Goal: Task Accomplishment & Management: Use online tool/utility

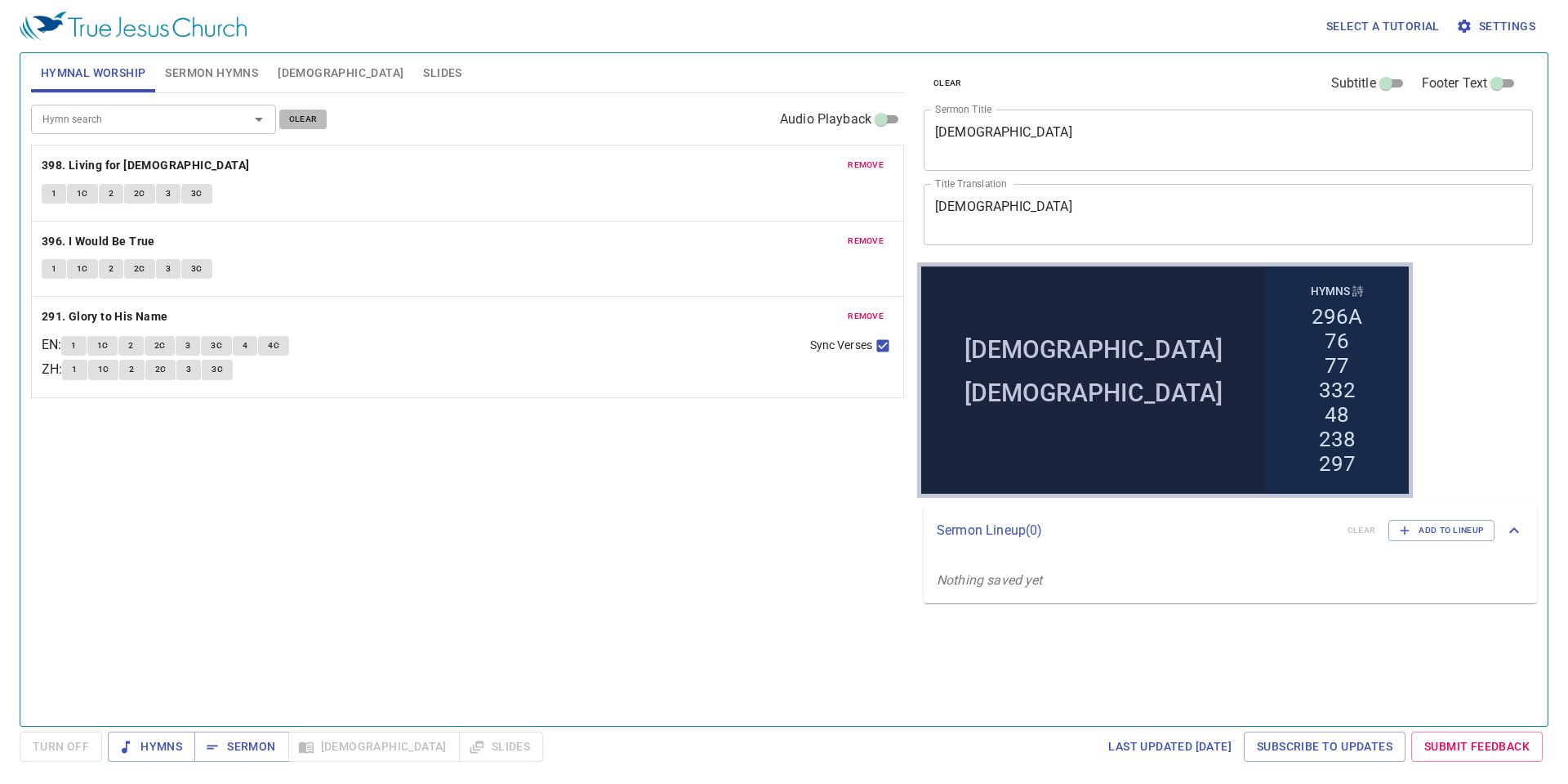
click at [308, 116] on span "clear" at bounding box center [303, 119] width 28 height 15
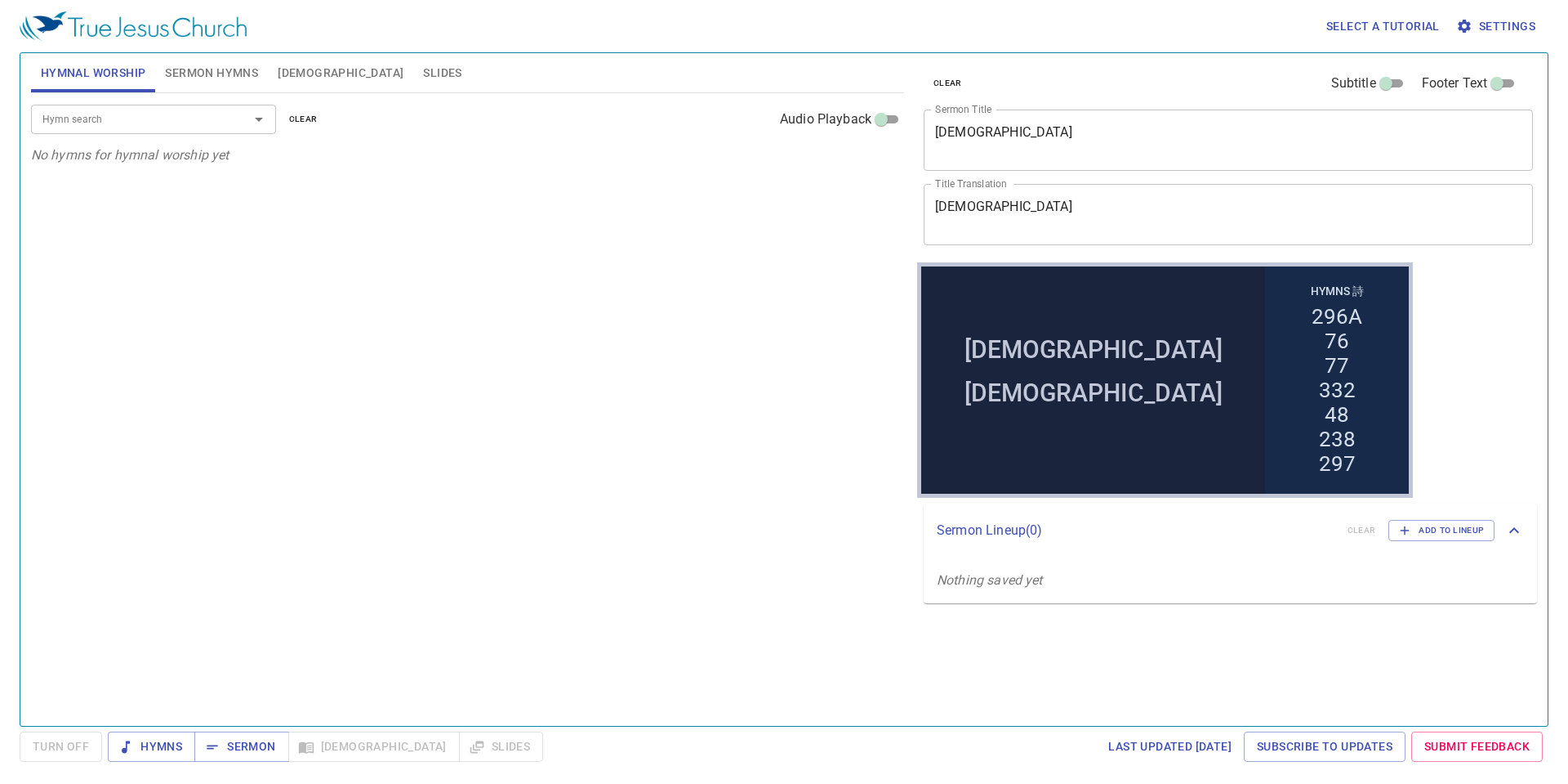
click at [194, 66] on span "Sermon Hymns" at bounding box center [211, 73] width 93 height 20
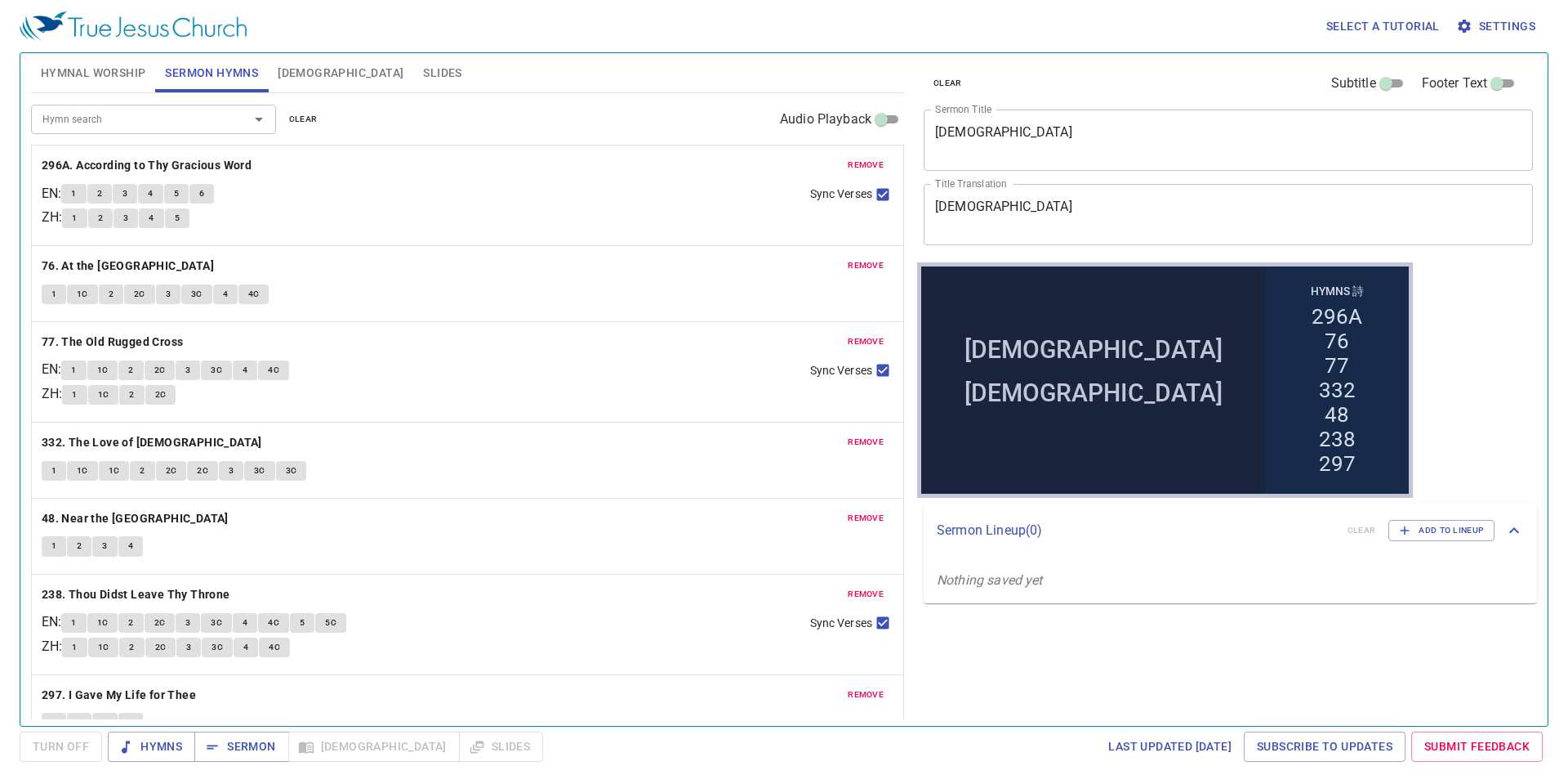
drag, startPoint x: 308, startPoint y: 116, endPoint x: 229, endPoint y: 107, distance: 79.5
click at [309, 116] on span "clear" at bounding box center [303, 119] width 28 height 15
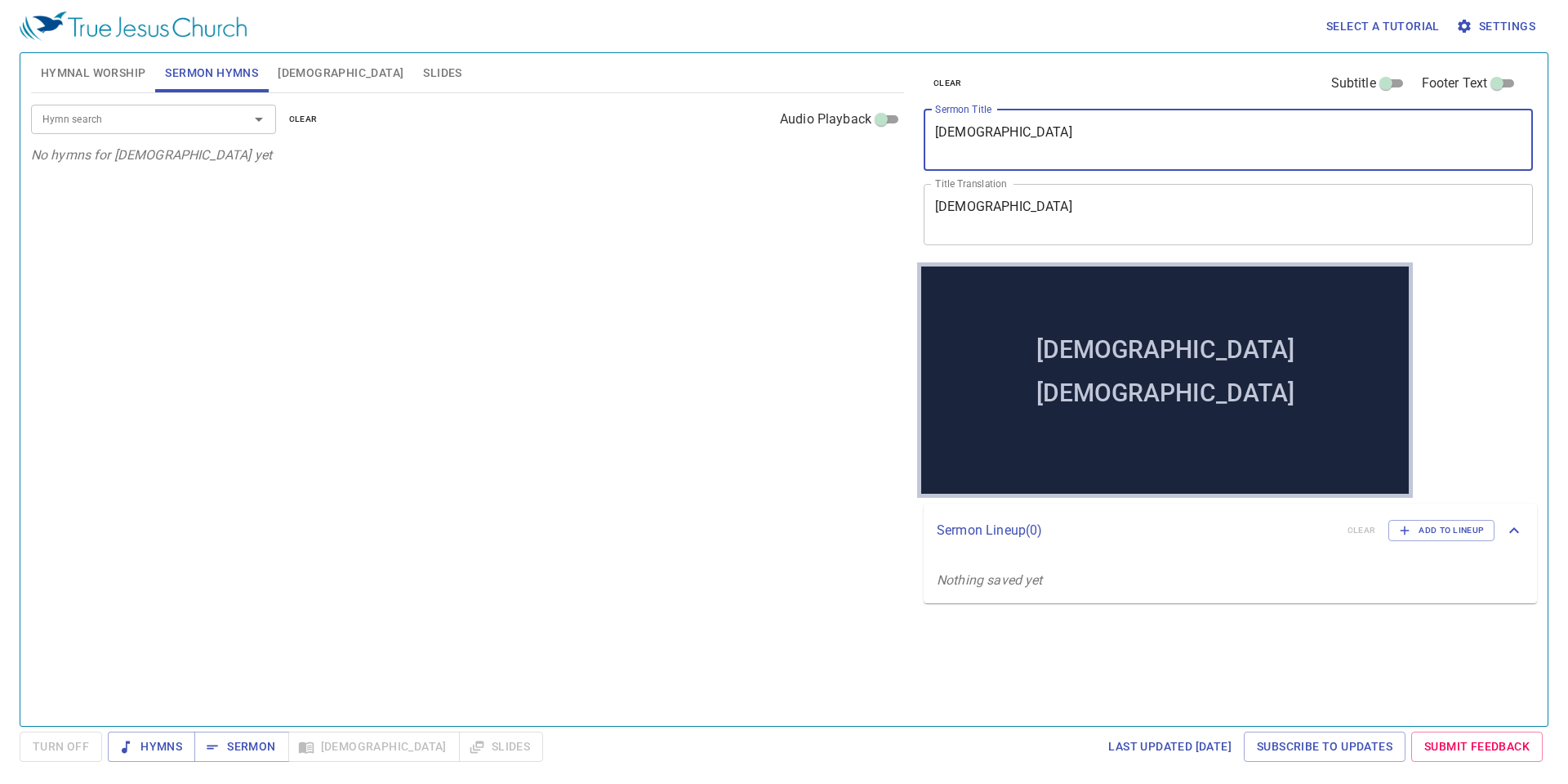
drag, startPoint x: 1049, startPoint y: 133, endPoint x: 611, endPoint y: 124, distance: 438.1
click at [611, 124] on div "Hymnal Worship Sermon Hymns Bible Slides Hymn search Hymn search clear Audio Pl…" at bounding box center [784, 382] width 1519 height 673
drag, startPoint x: 1050, startPoint y: 201, endPoint x: 787, endPoint y: 156, distance: 266.8
click at [787, 156] on div "Hymnal Worship Sermon Hymns Bible Slides Hymn search Hymn search clear Audio Pl…" at bounding box center [784, 382] width 1519 height 673
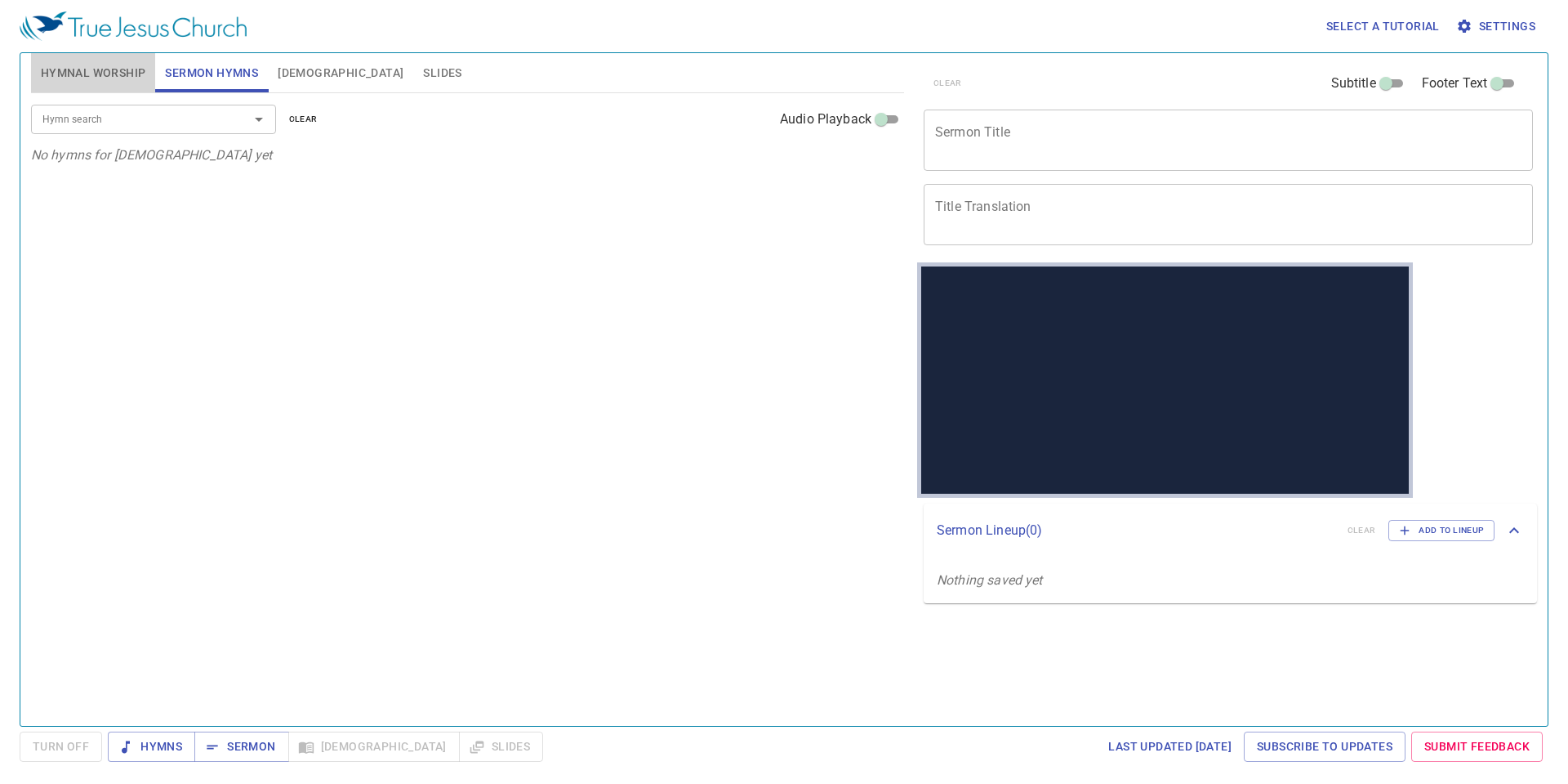
click at [102, 74] on span "Hymnal Worship" at bounding box center [93, 73] width 106 height 20
click at [127, 128] on div "Hymn search" at bounding box center [154, 119] width 245 height 28
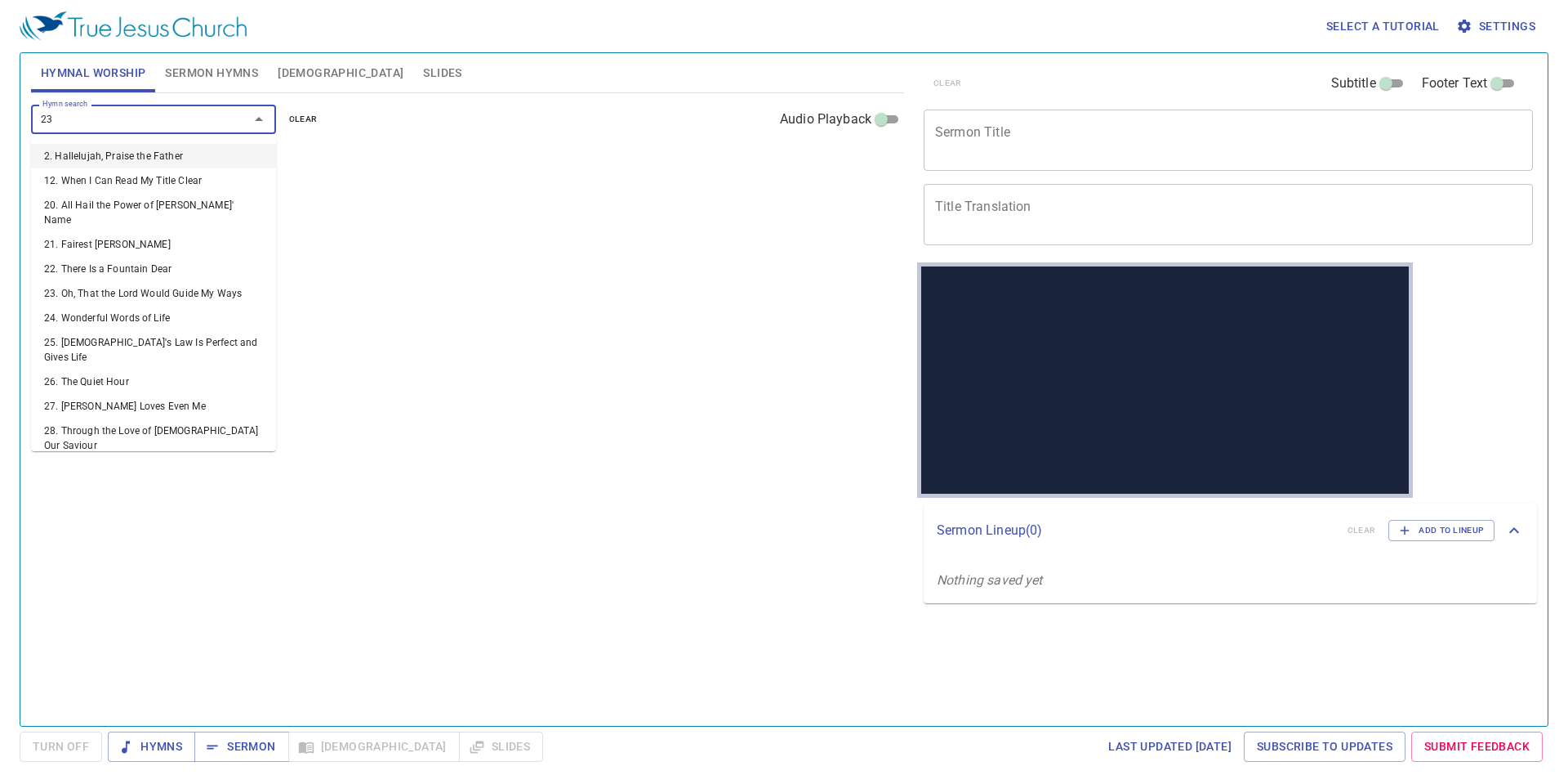
type input "232"
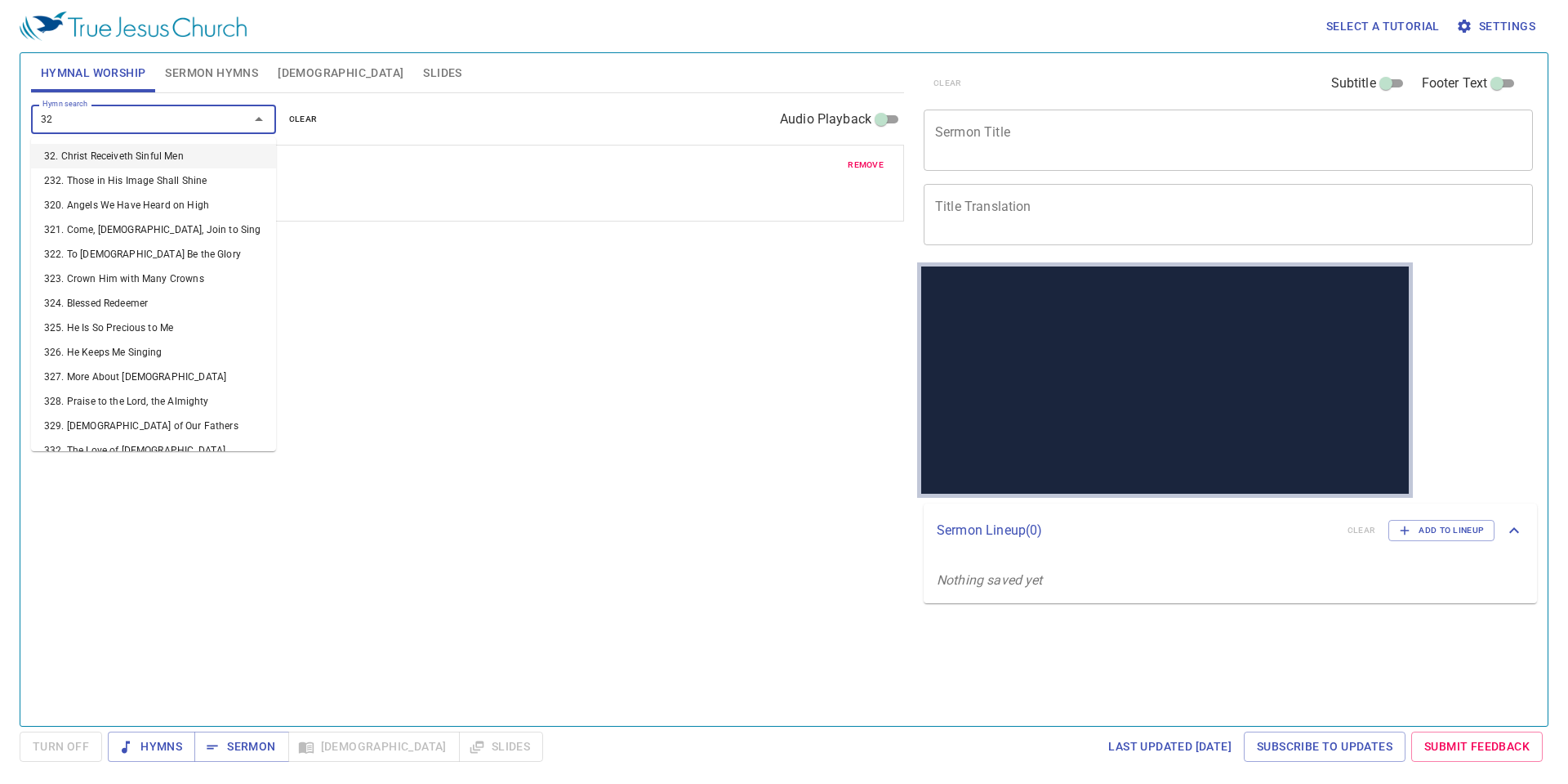
type input "326"
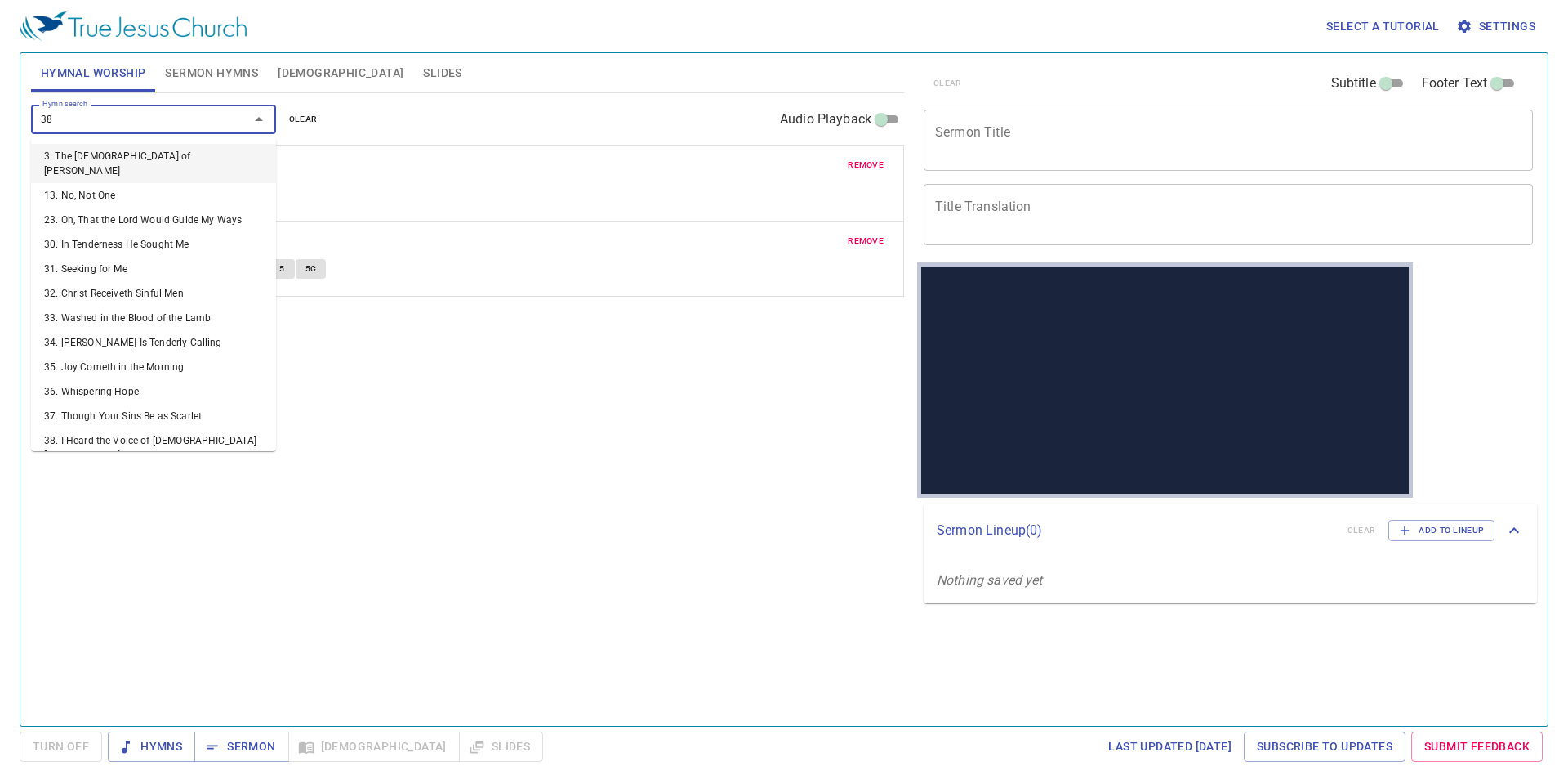
type input "386"
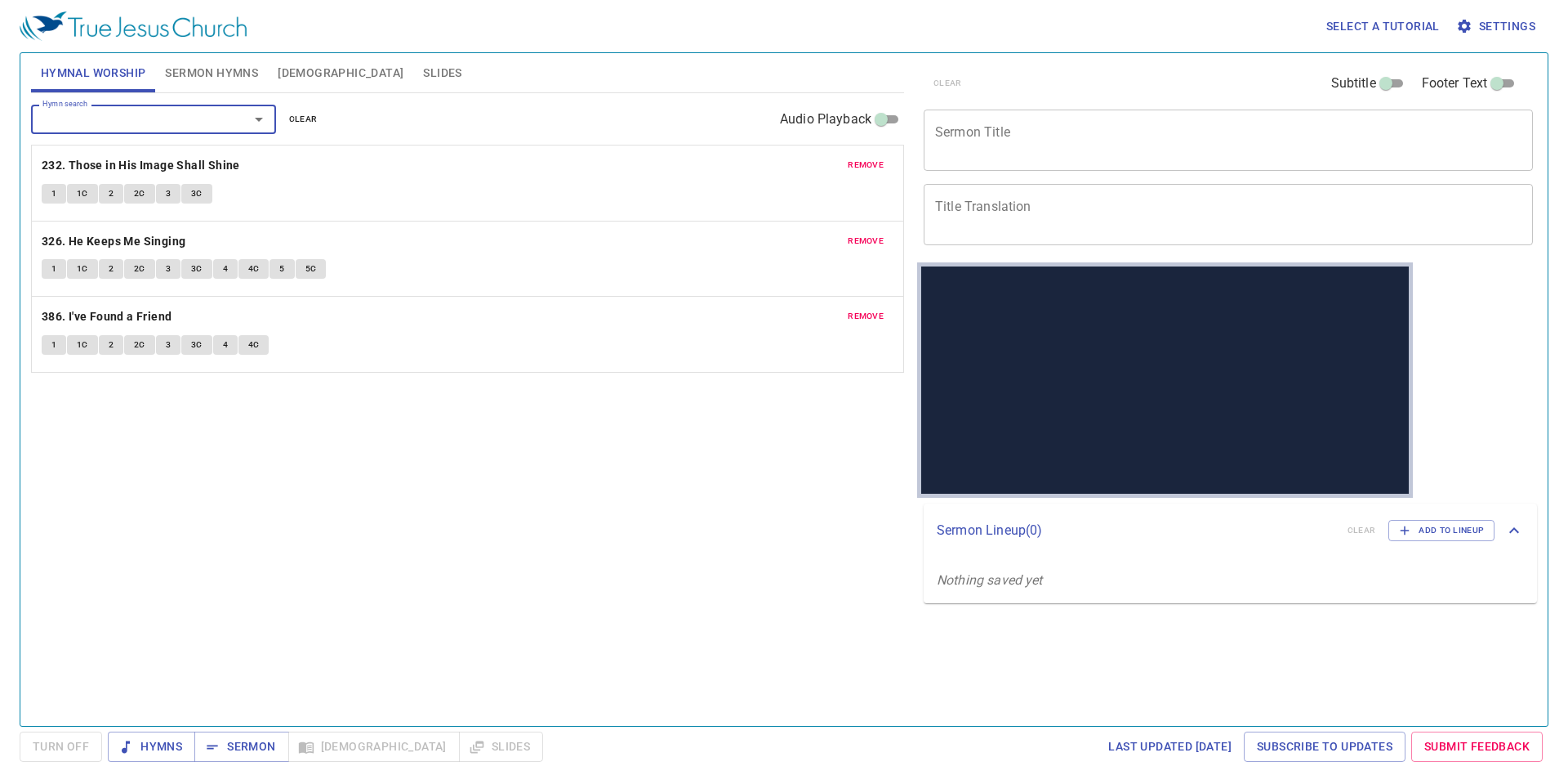
click at [1004, 208] on textarea "Title Translation" at bounding box center [1229, 213] width 586 height 31
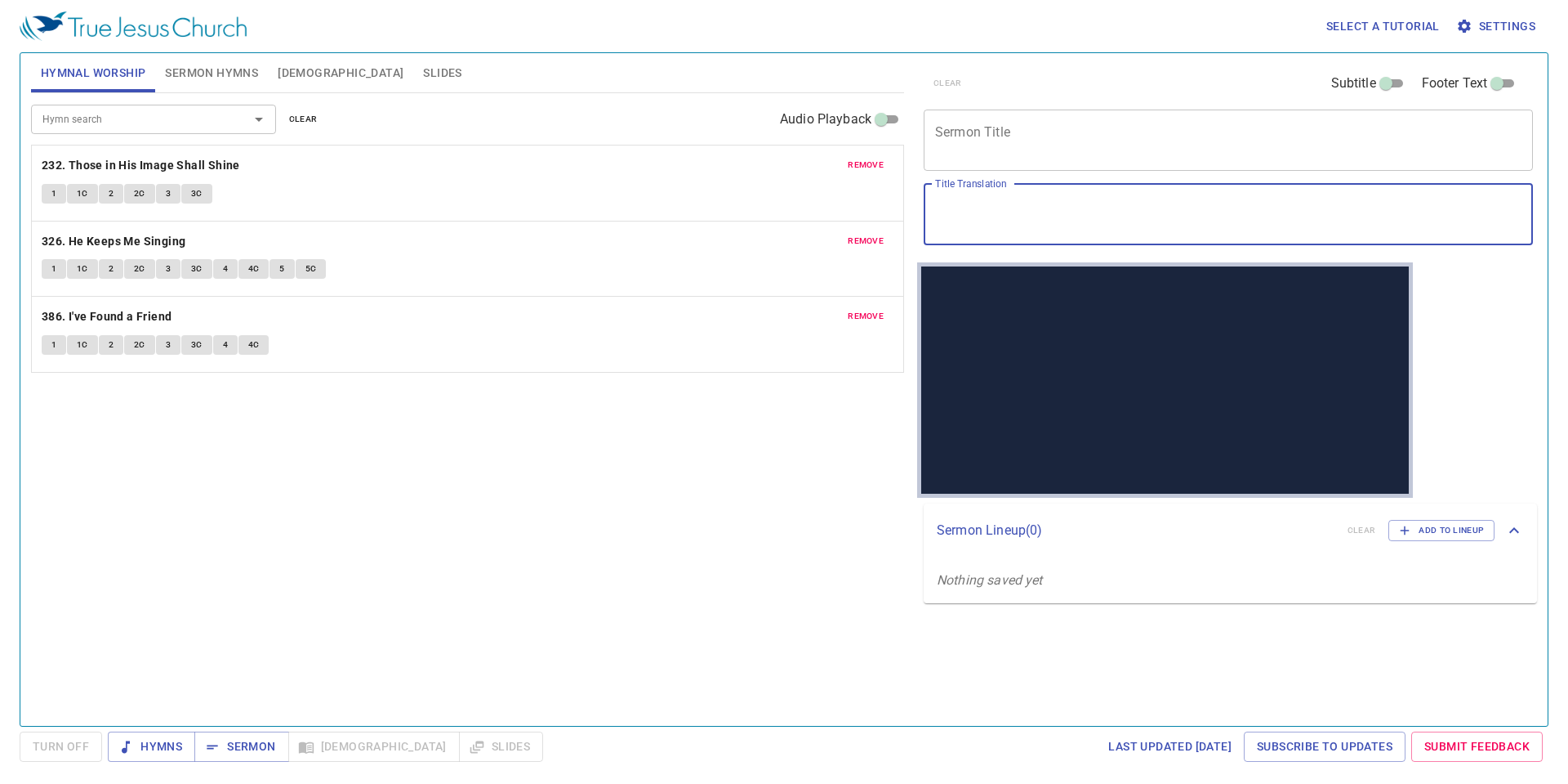
click at [994, 155] on textarea "Sermon Title" at bounding box center [1229, 140] width 586 height 31
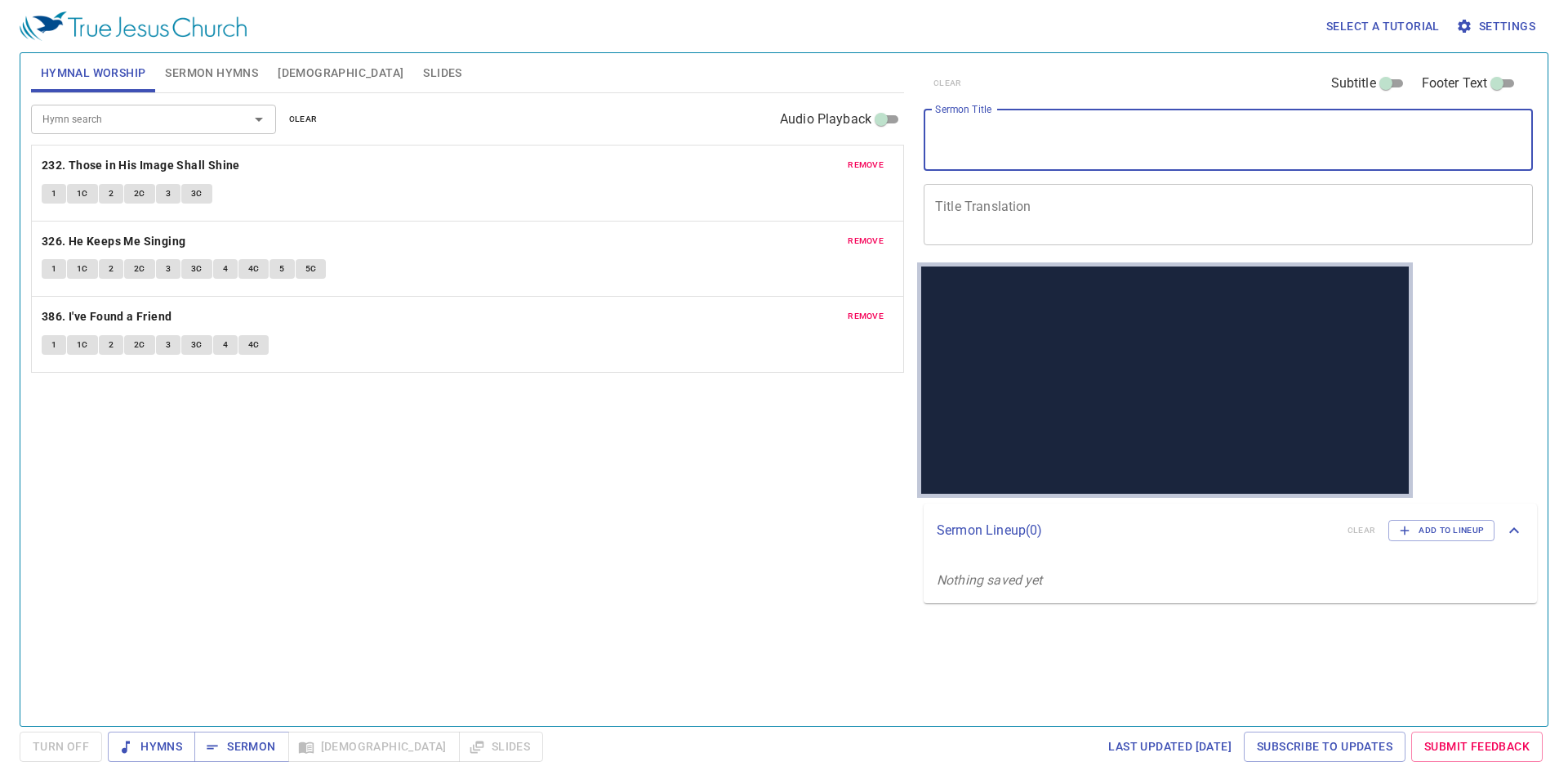
paste textarea "Coming to God When We Are Failing"
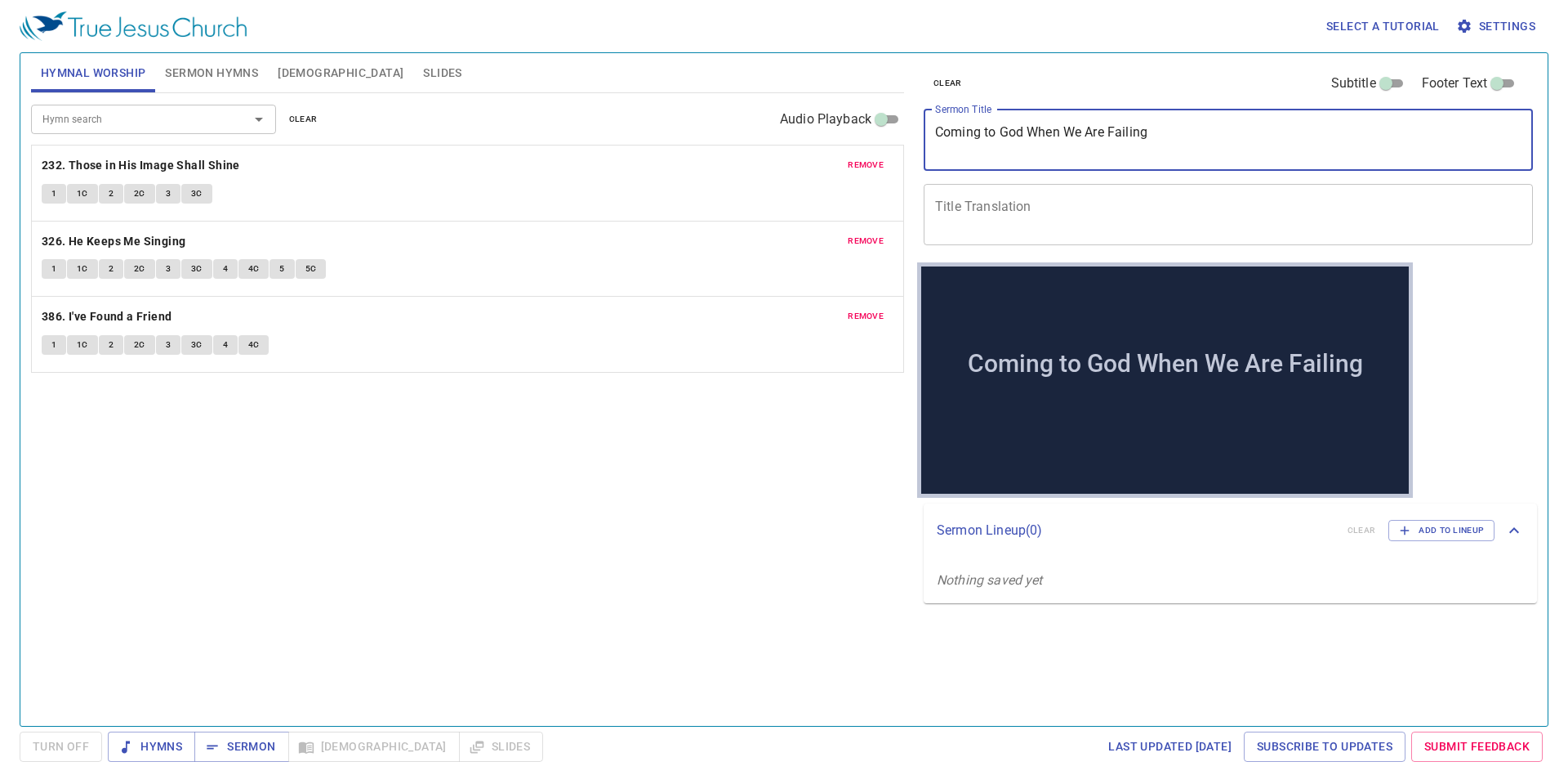
click at [982, 129] on textarea "Coming to God When We Are Failing" at bounding box center [1229, 140] width 586 height 31
type textarea "Coming to God When We Are Failing"
click at [989, 204] on textarea "Title Translation" at bounding box center [1229, 213] width 586 height 31
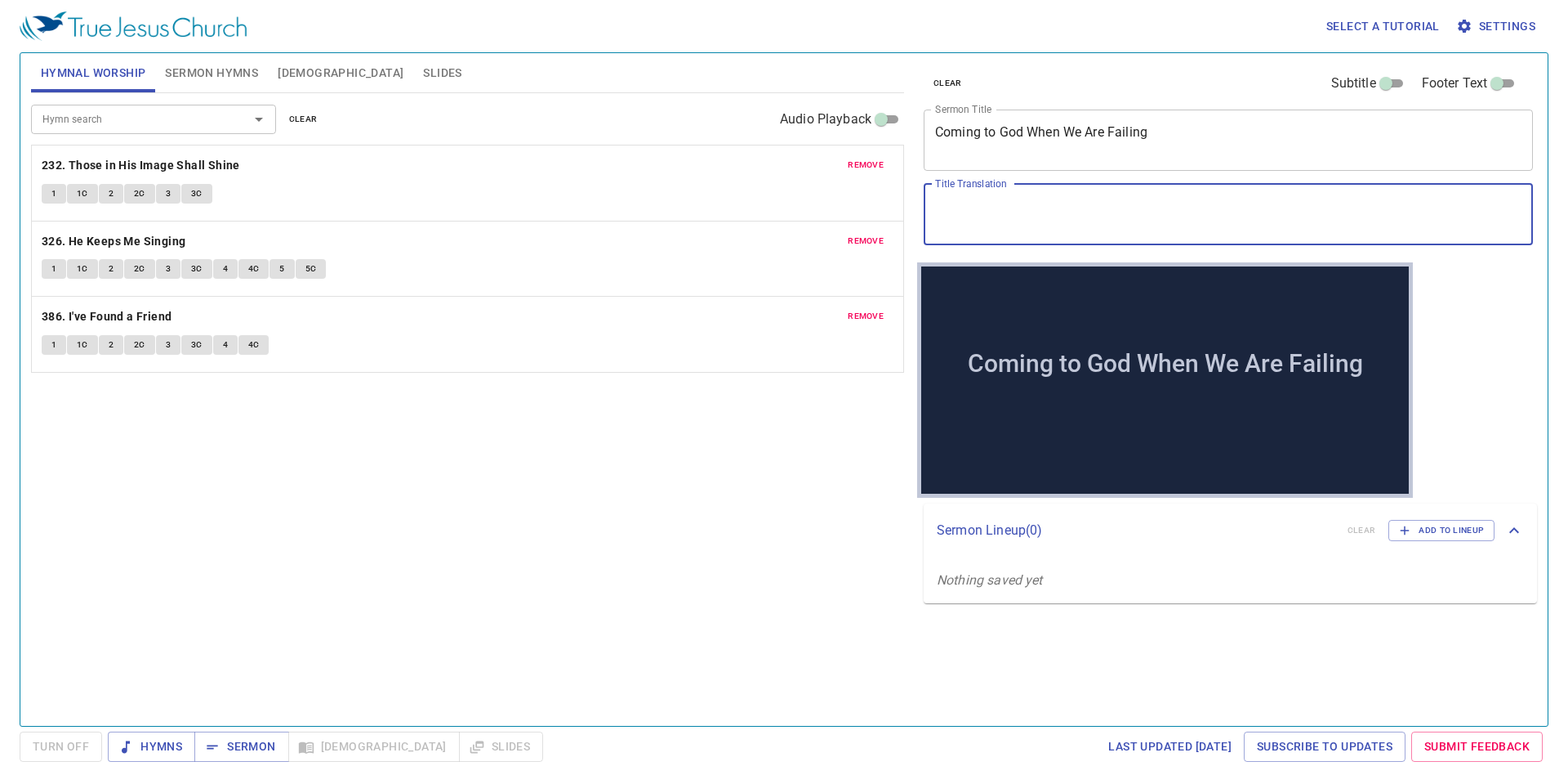
paste textarea "當我們失敗時來到上帝面前"
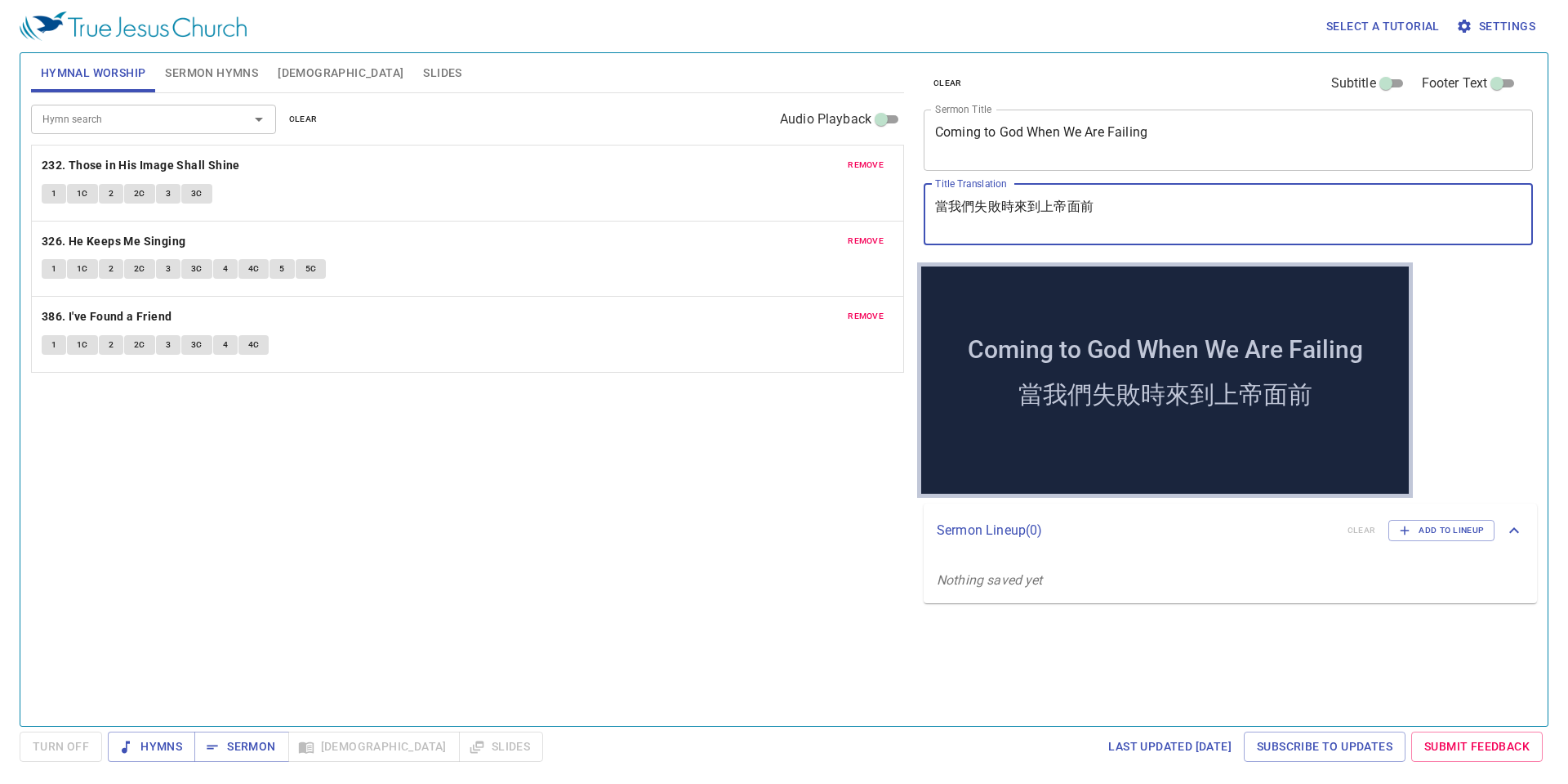
click at [1045, 204] on textarea "當我們失敗時來到上帝面前" at bounding box center [1229, 213] width 586 height 31
paste textarea "真神"
type textarea "當我們失敗時來到真神面前"
click at [657, 450] on div "Hymn search Hymn search clear Audio Playback remove 232. Those in His Image Sha…" at bounding box center [467, 403] width 873 height 619
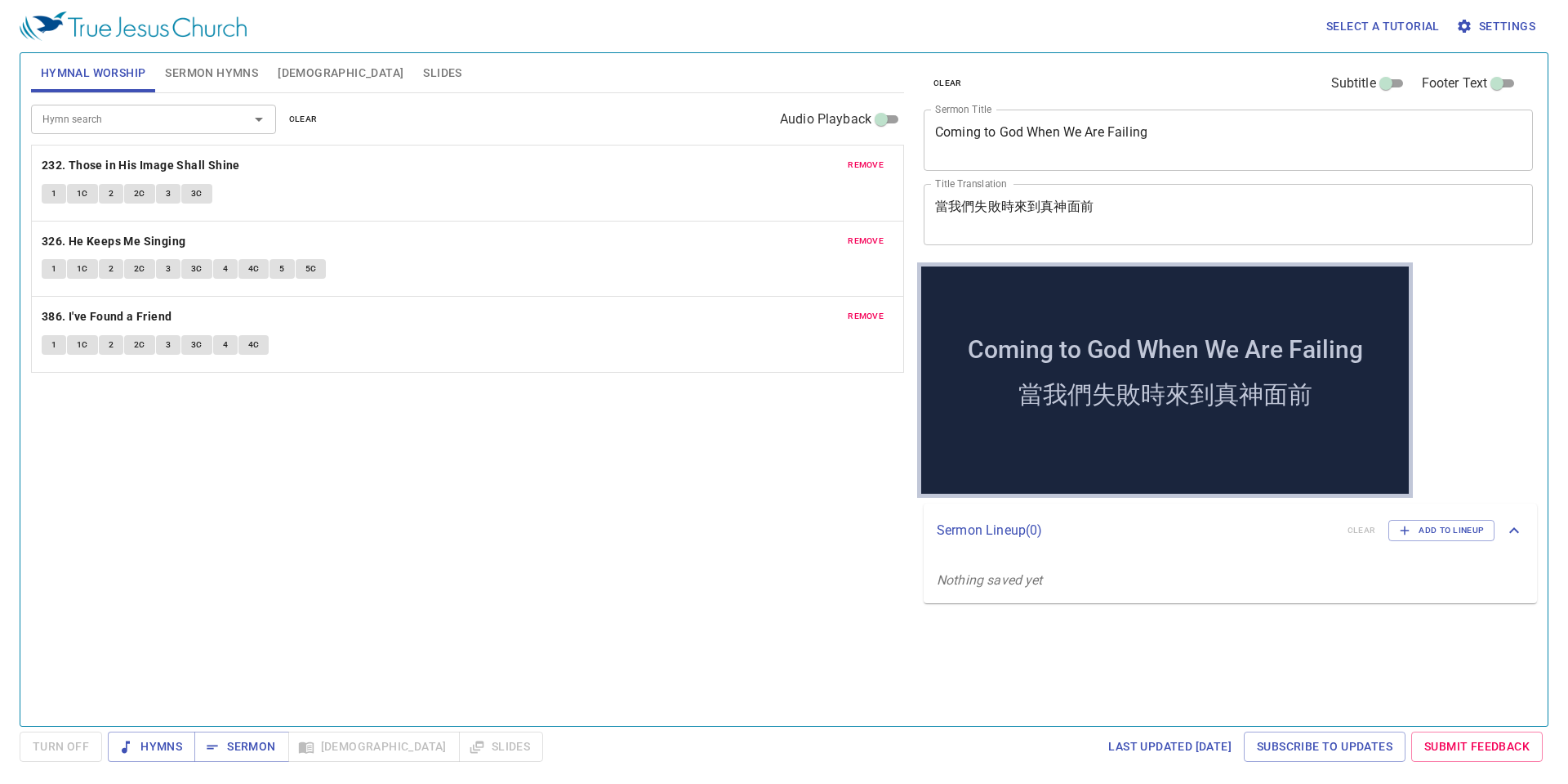
click at [227, 81] on span "Sermon Hymns" at bounding box center [211, 73] width 93 height 20
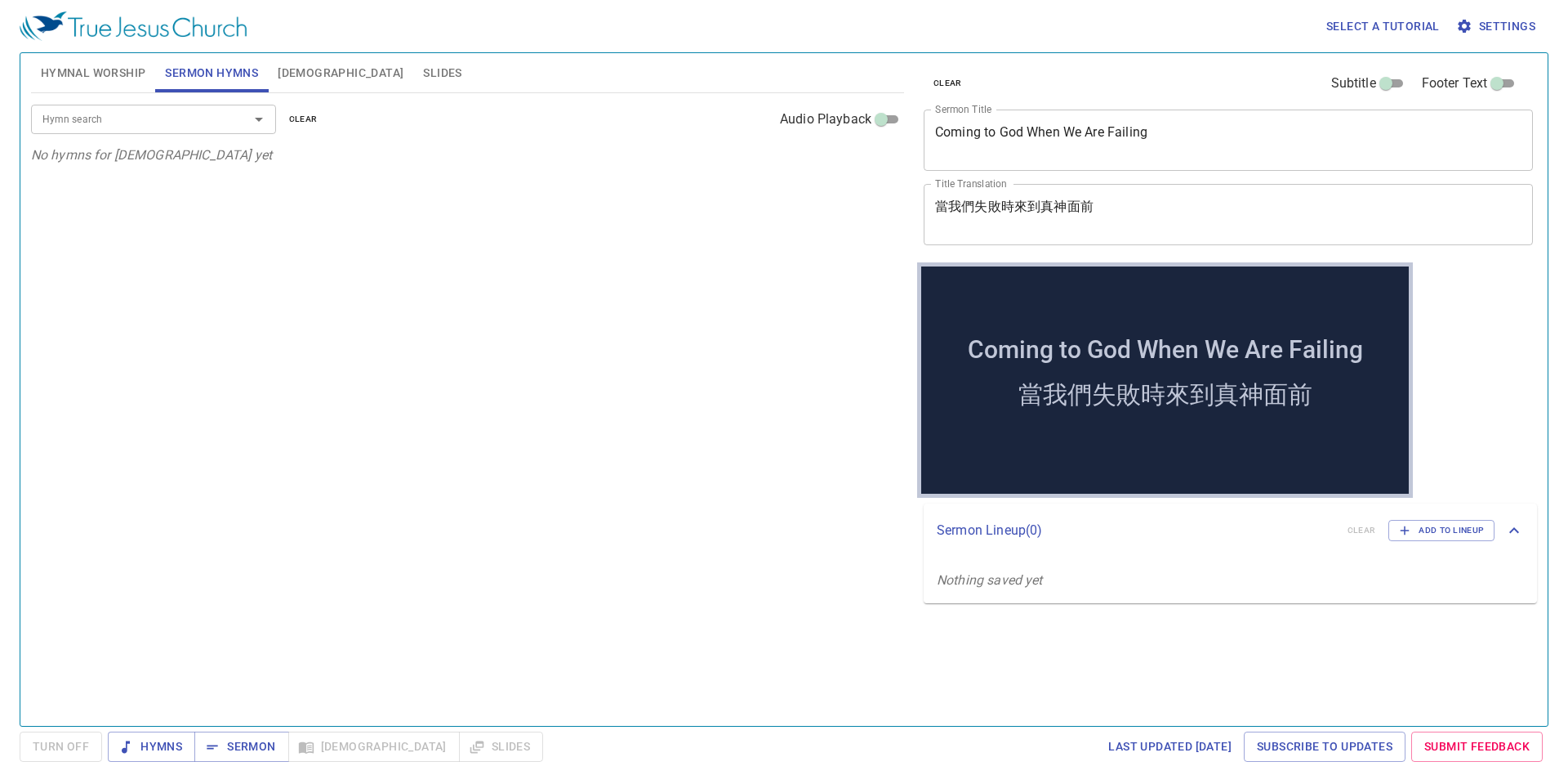
click at [235, 116] on div at bounding box center [248, 119] width 43 height 23
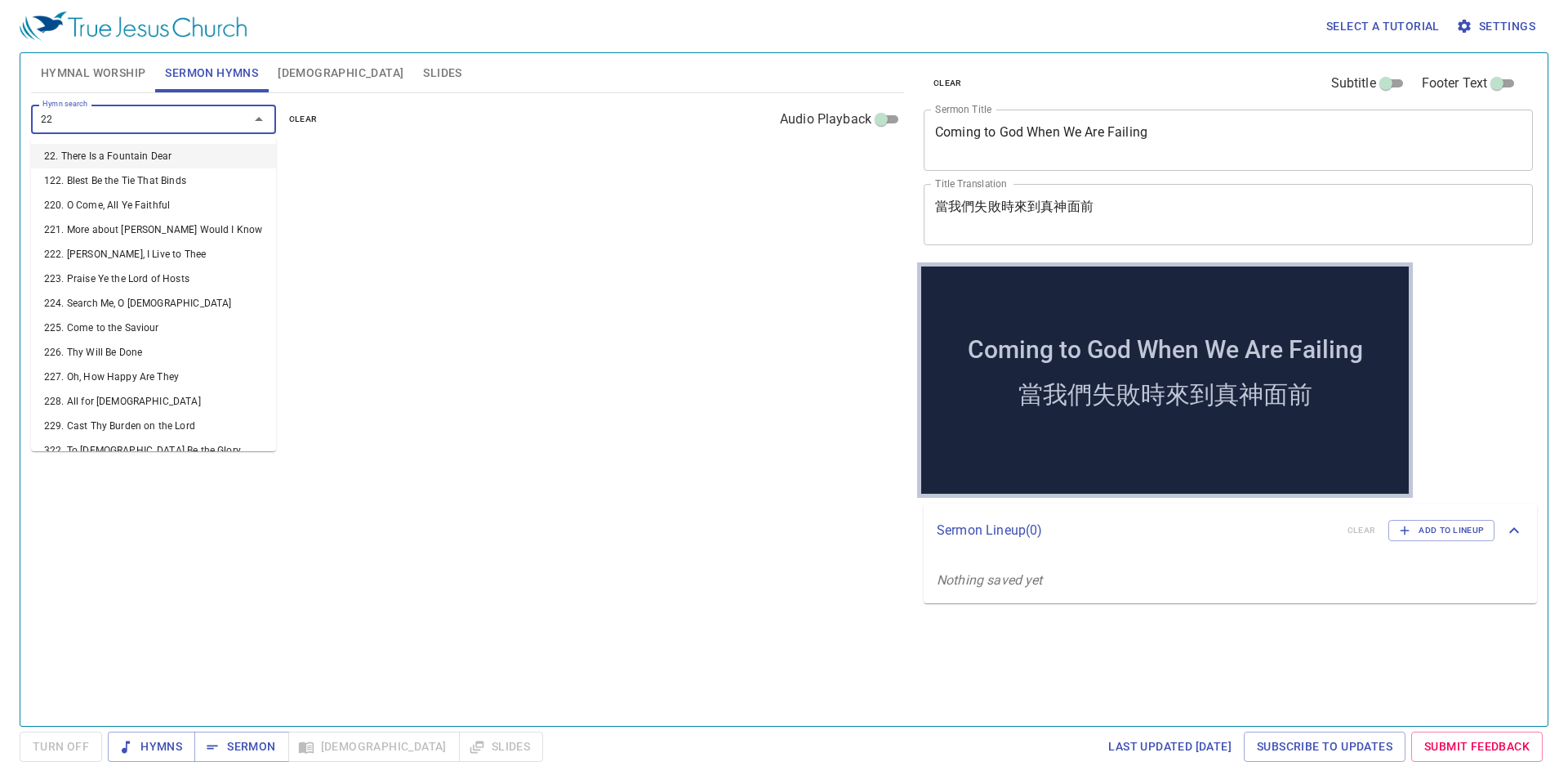
type input "224"
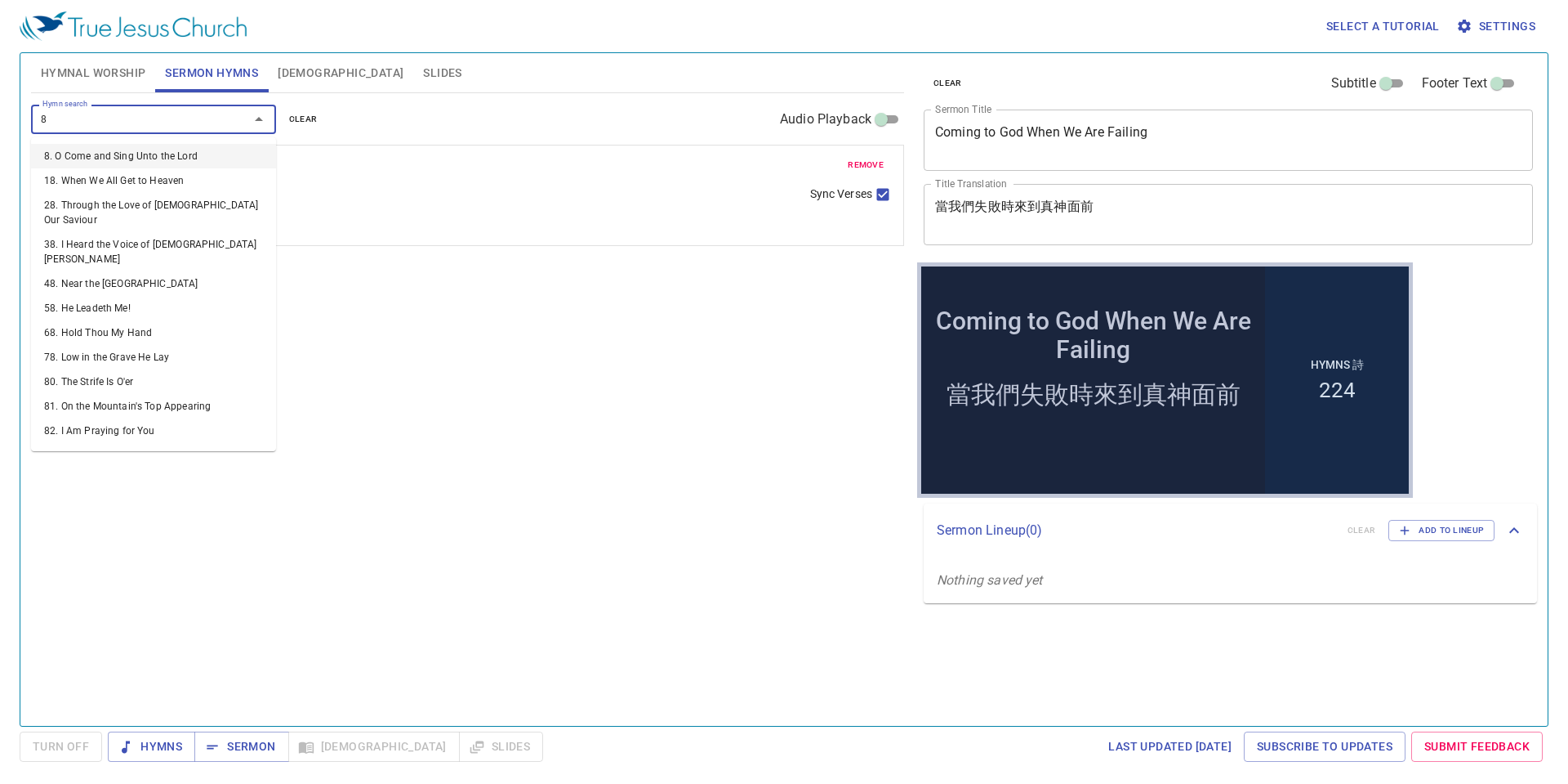
type input "89"
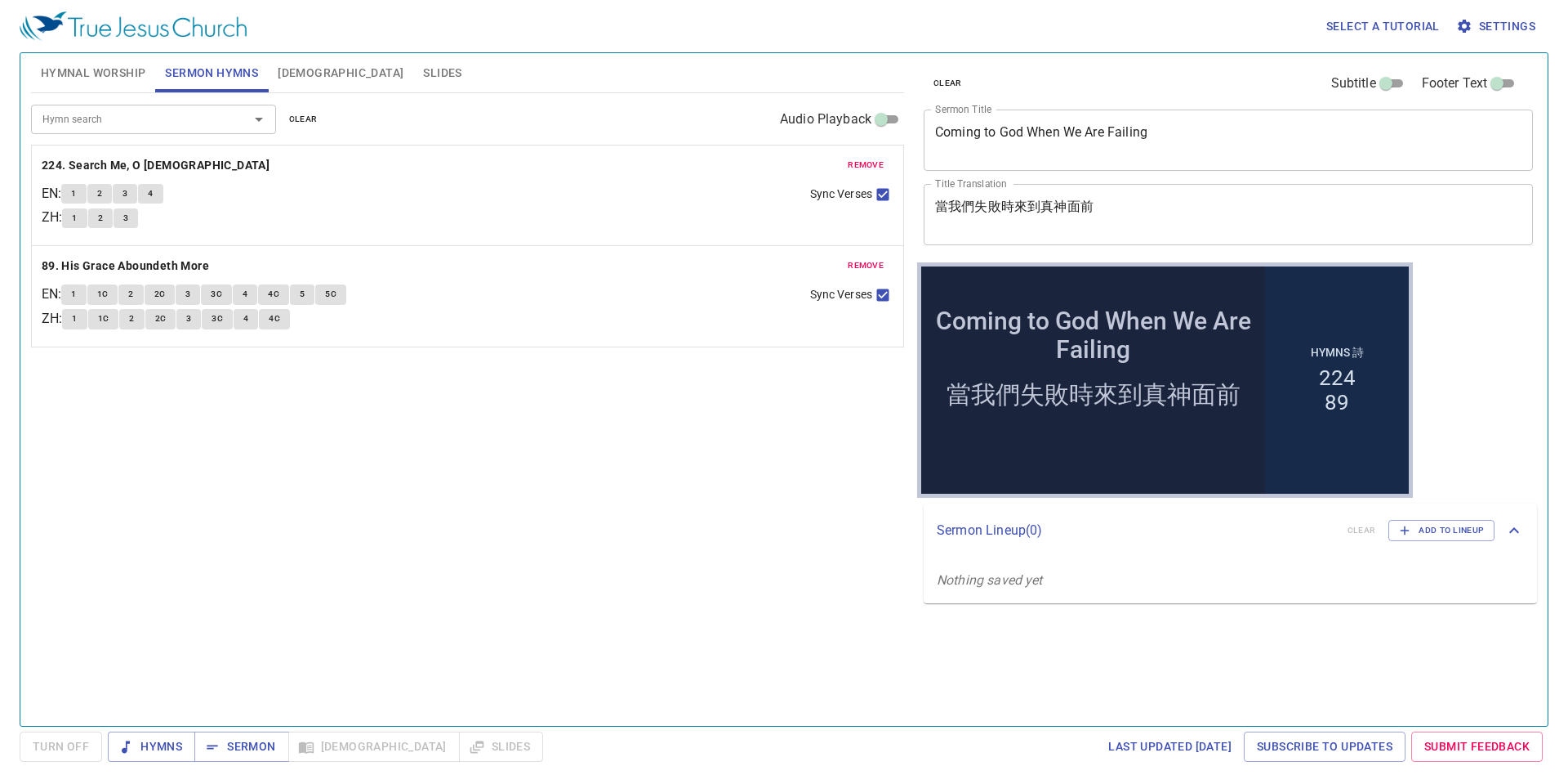
click at [457, 420] on div "Hymn search Hymn search clear Audio Playback remove 224. Search Me, O God EN : …" at bounding box center [467, 403] width 873 height 619
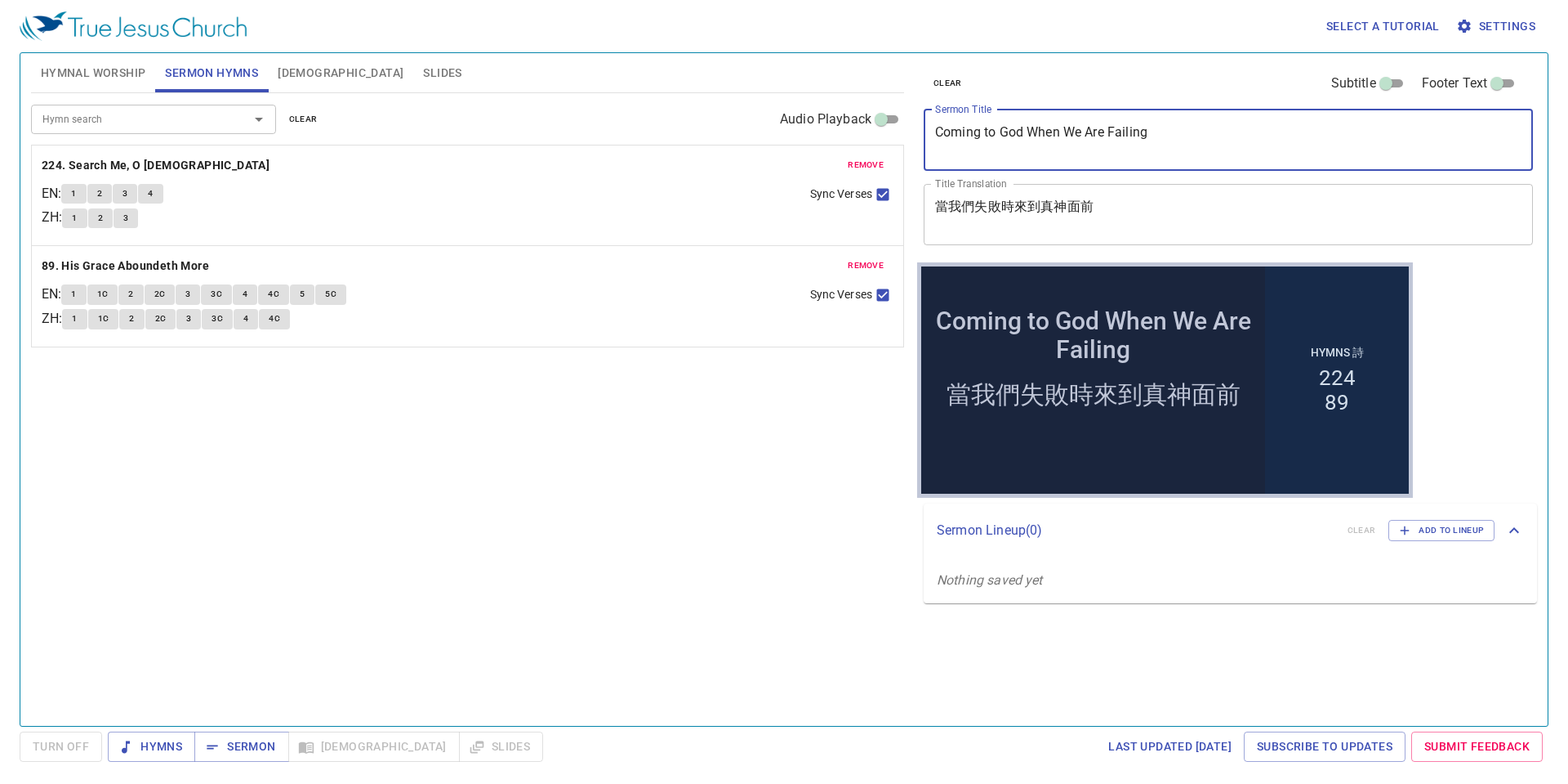
click at [1045, 133] on textarea "Coming to God When We Are Failing" at bounding box center [1229, 140] width 586 height 31
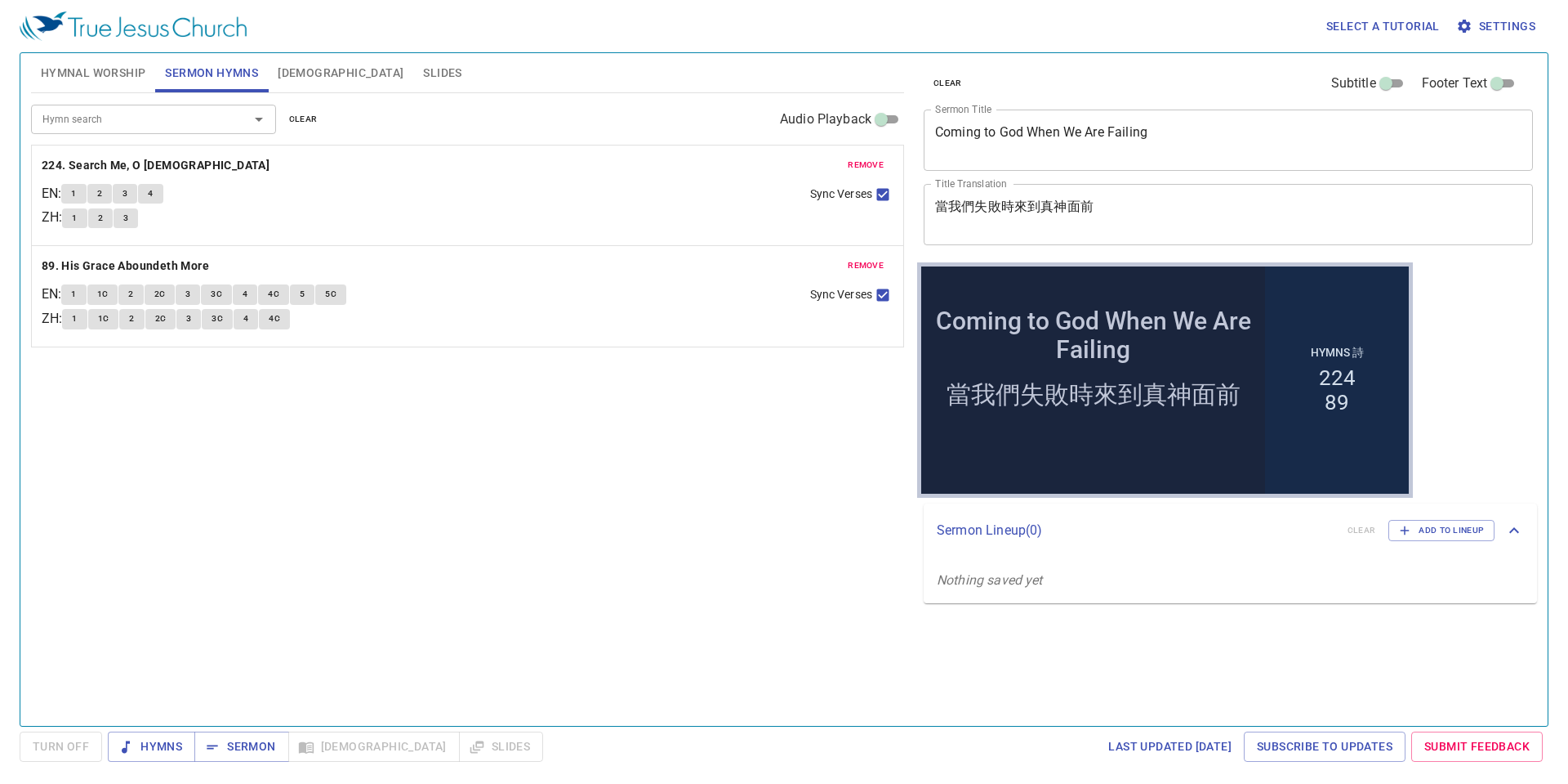
click at [1045, 212] on textarea "當我們失敗時來到真神面前" at bounding box center [1229, 213] width 586 height 31
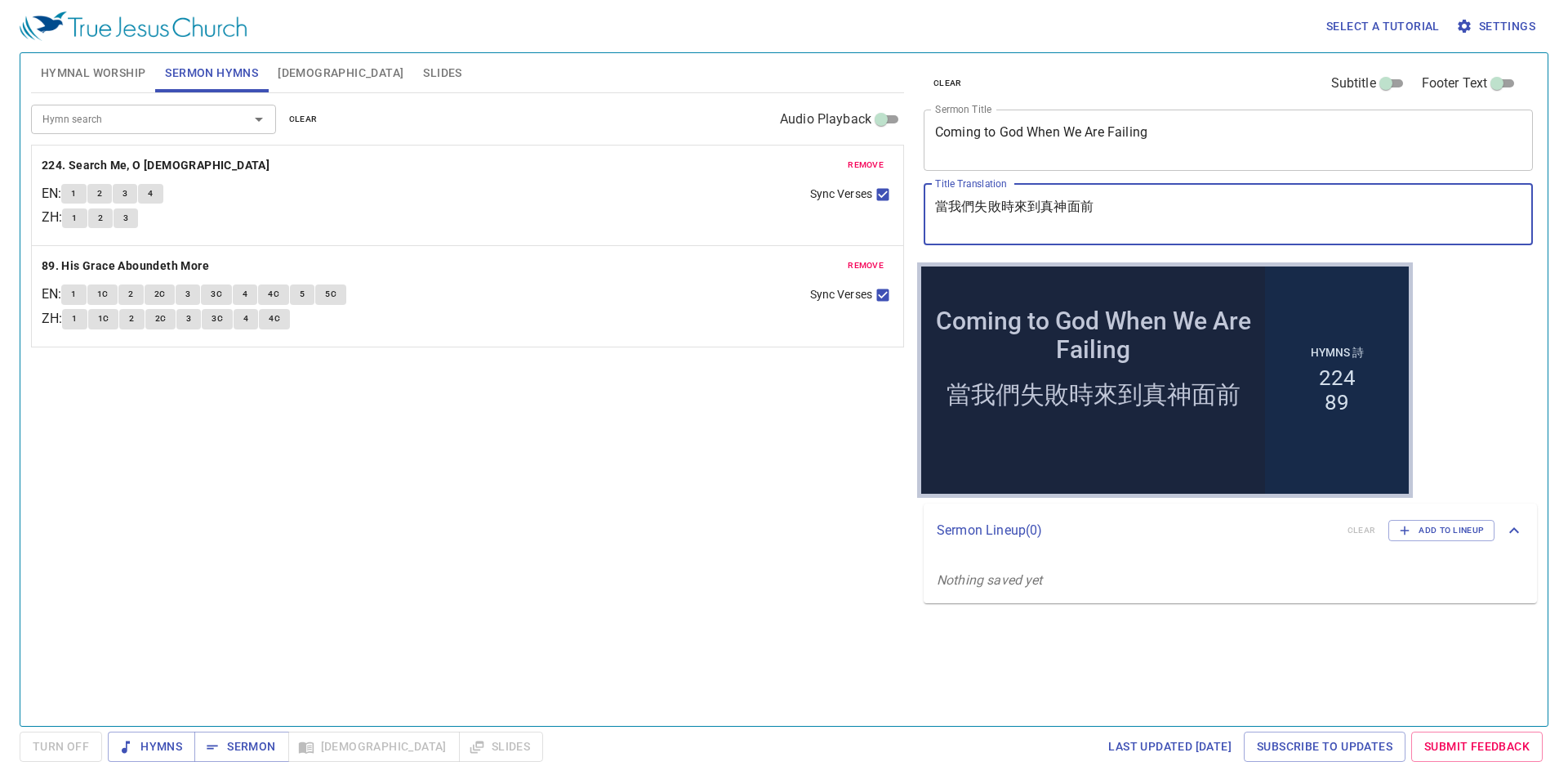
click at [1045, 212] on textarea "當我們失敗時來到真神面前" at bounding box center [1229, 213] width 586 height 31
click at [106, 74] on span "Hymnal Worship" at bounding box center [93, 73] width 106 height 20
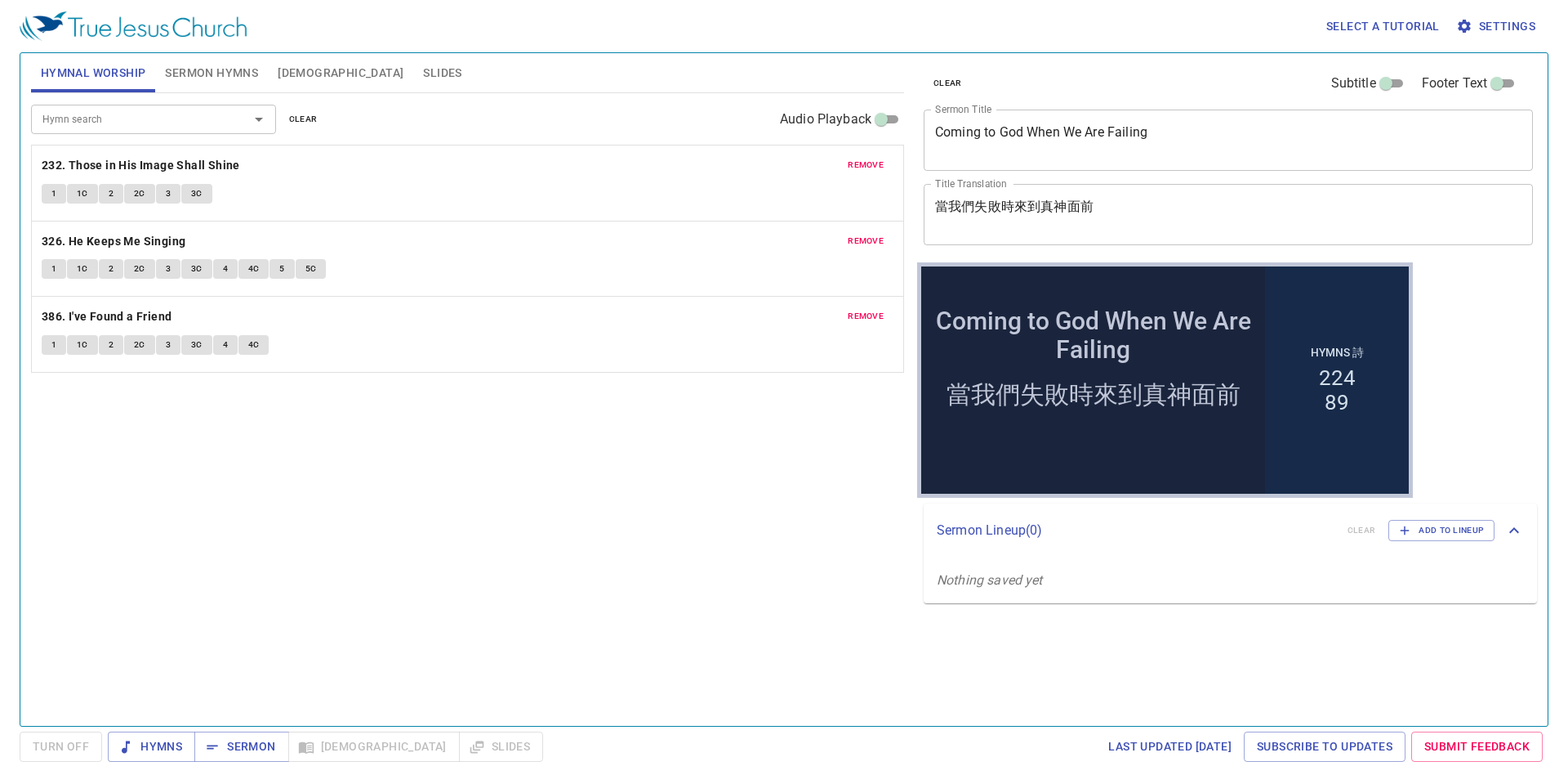
click at [215, 73] on span "Sermon Hymns" at bounding box center [211, 73] width 93 height 20
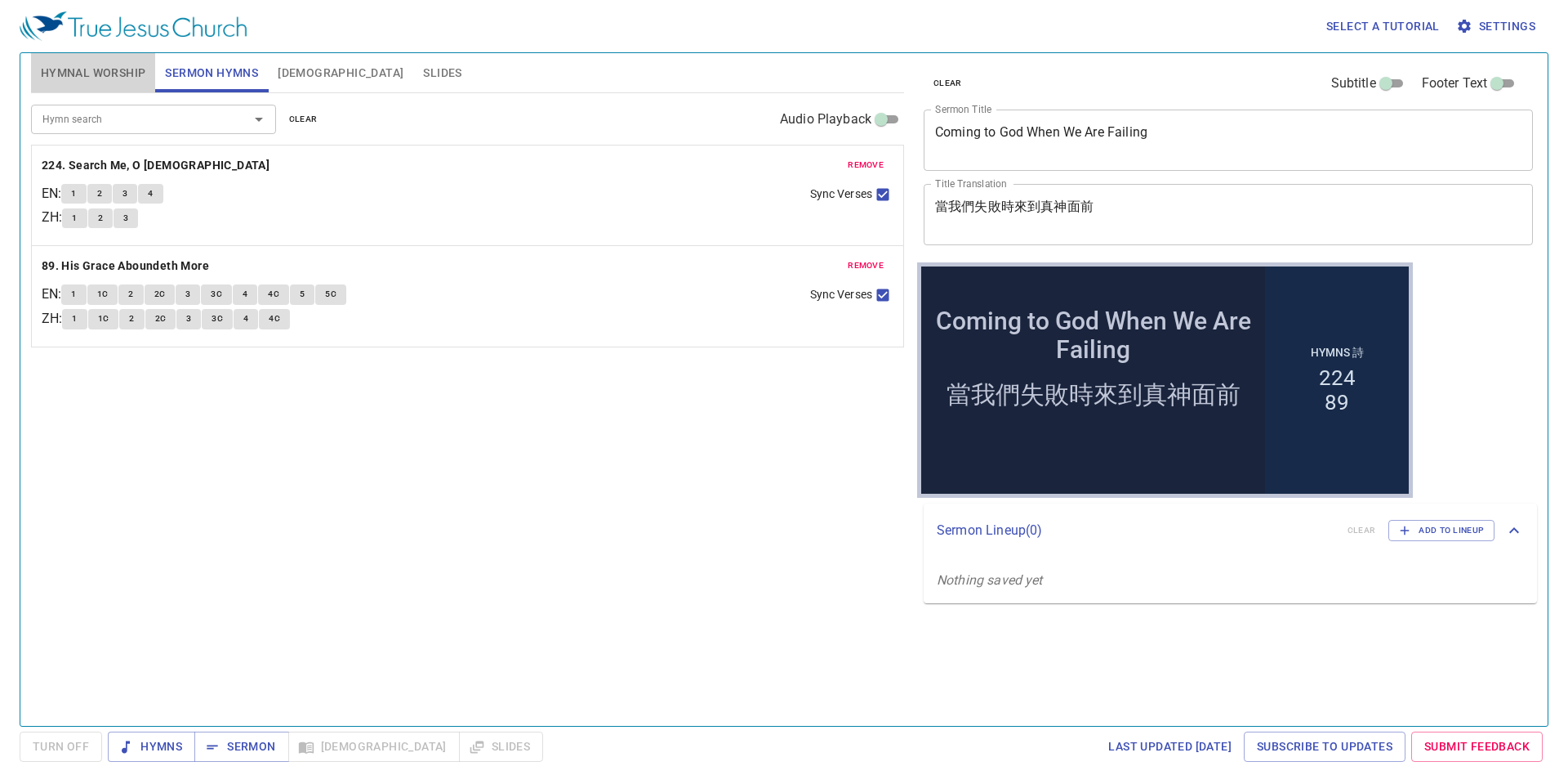
click at [74, 66] on span "Hymnal Worship" at bounding box center [93, 73] width 106 height 20
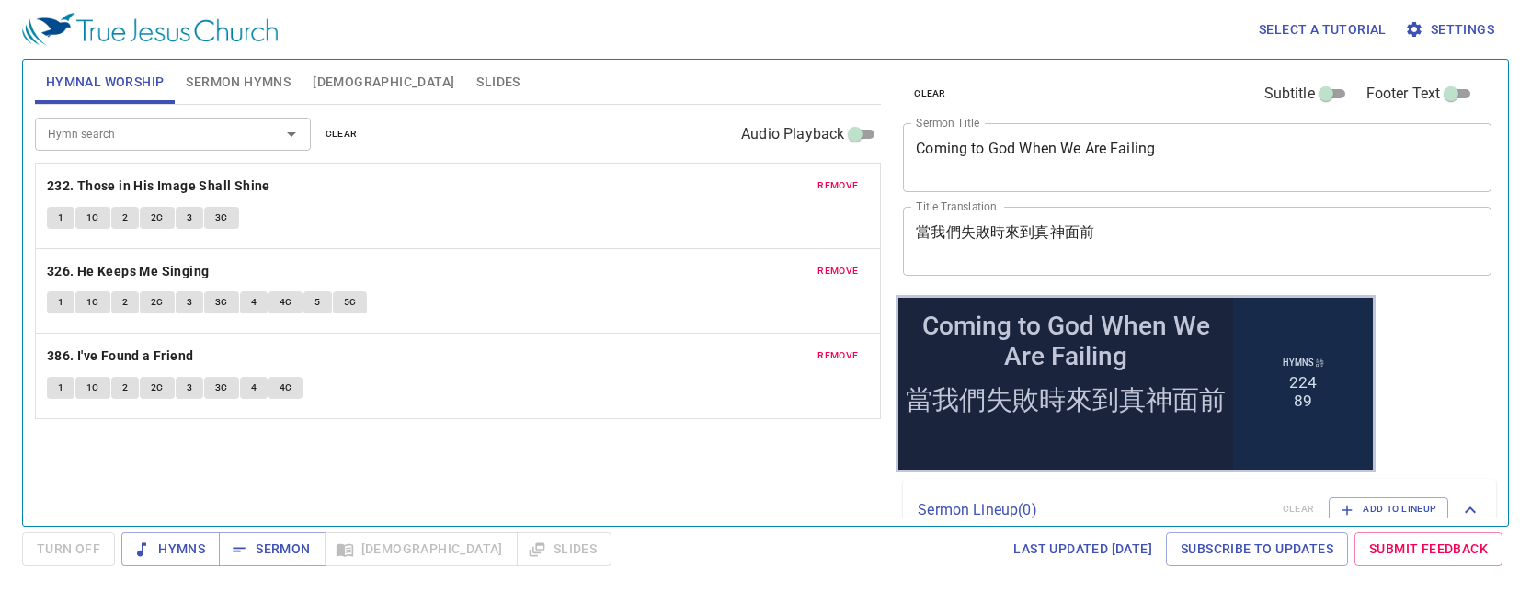
click at [273, 460] on div "Hymn search Hymn search clear Audio Playback remove 232. Those in His Image Sha…" at bounding box center [458, 307] width 846 height 405
drag, startPoint x: 723, startPoint y: 468, endPoint x: 701, endPoint y: 453, distance: 26.5
click at [724, 468] on div "Hymn search Hymn search clear Audio Playback remove 232. Those in His Image Sha…" at bounding box center [458, 307] width 846 height 405
click at [272, 86] on span "Sermon Hymns" at bounding box center [238, 82] width 105 height 23
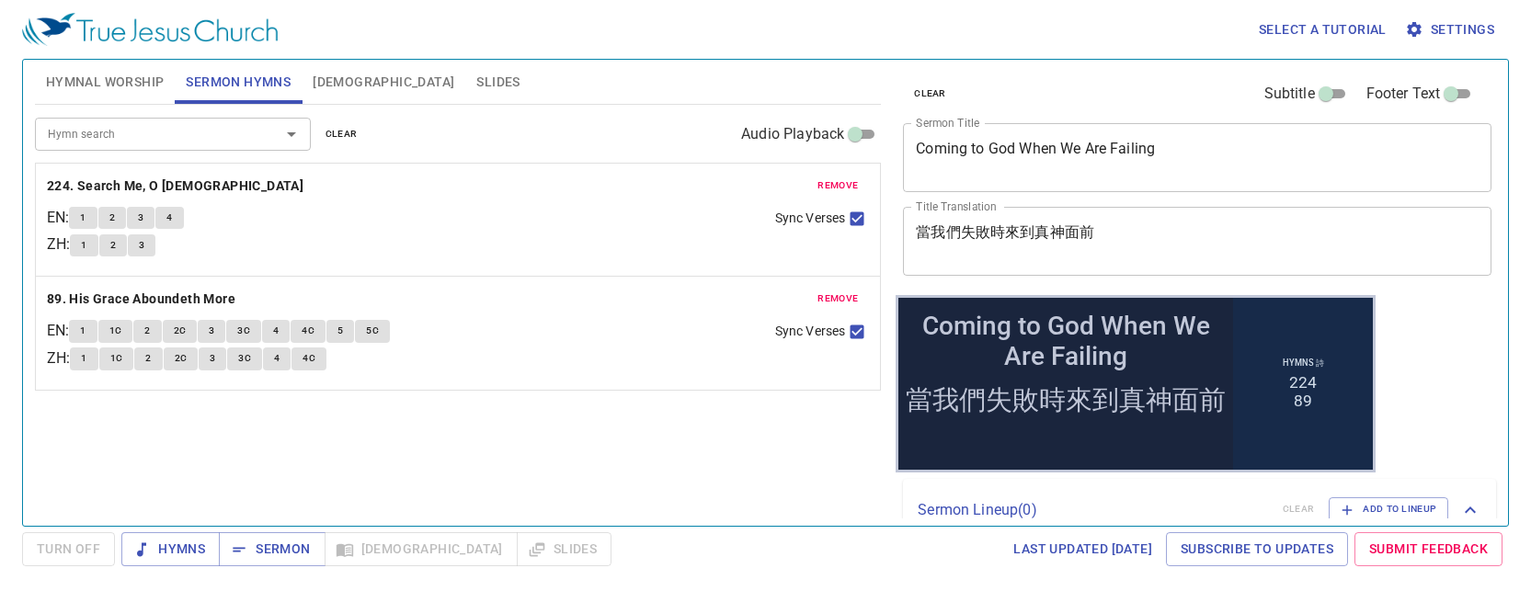
click at [975, 231] on textarea "當我們失敗時來到真神面前" at bounding box center [1197, 240] width 563 height 35
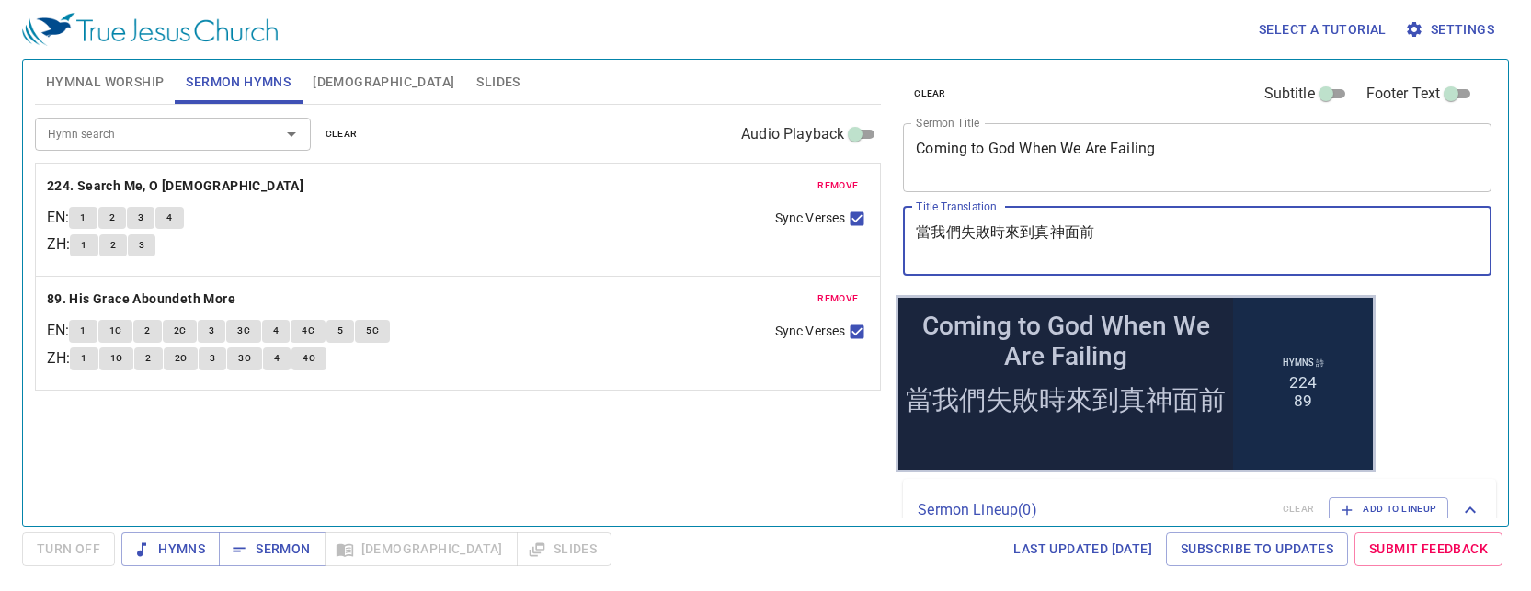
click at [975, 231] on textarea "當我們失敗時來到真神面前" at bounding box center [1197, 240] width 563 height 35
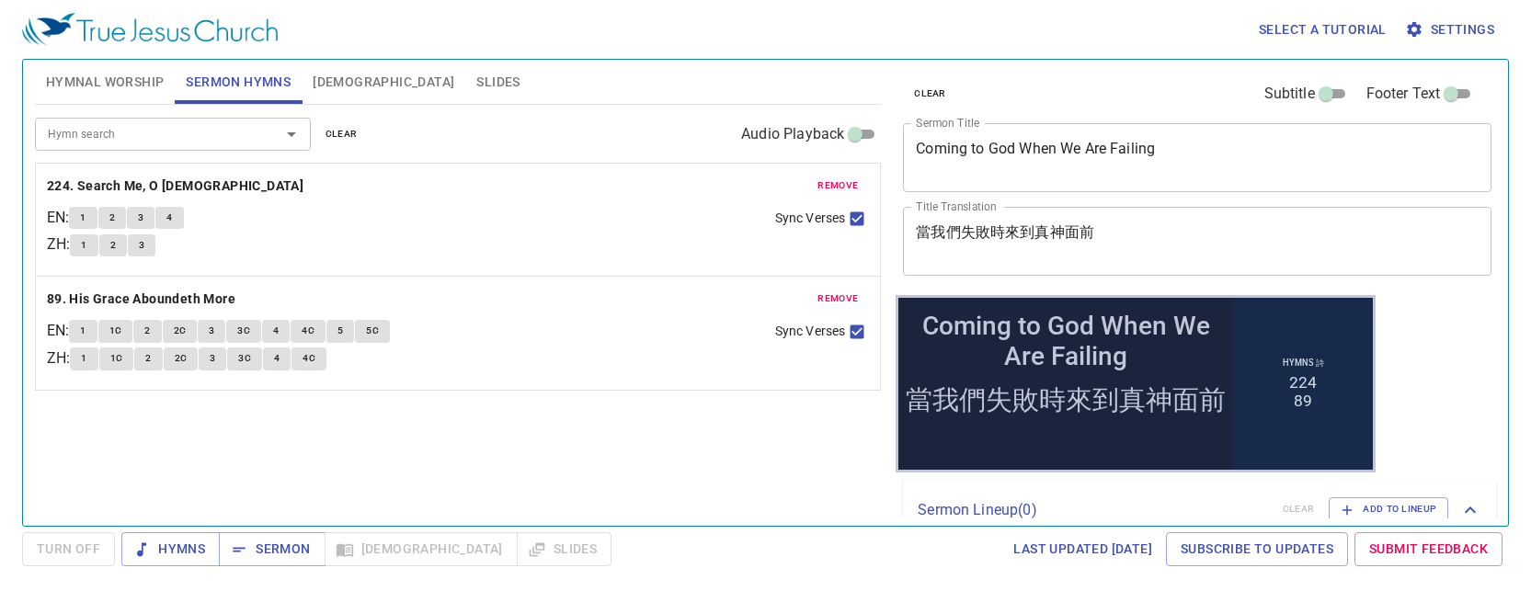
click at [1052, 142] on textarea "Coming to God When We Are Failing" at bounding box center [1197, 157] width 563 height 35
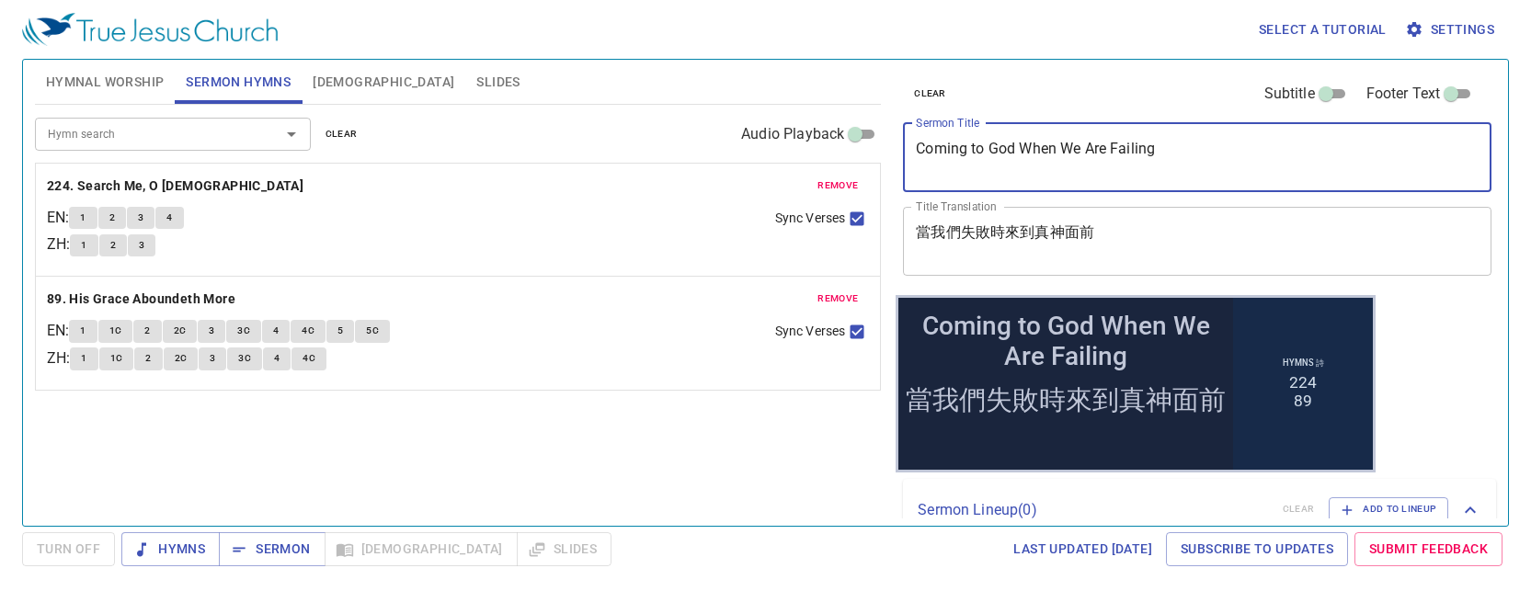
click at [1051, 139] on div "Coming to God When We Are Failing x Sermon Title" at bounding box center [1197, 157] width 588 height 69
click at [1053, 136] on div "Coming to God When We Are Failing x Sermon Title" at bounding box center [1197, 157] width 588 height 69
click at [1053, 137] on div "Coming to God When We Are Failing x Sermon Title" at bounding box center [1197, 157] width 588 height 69
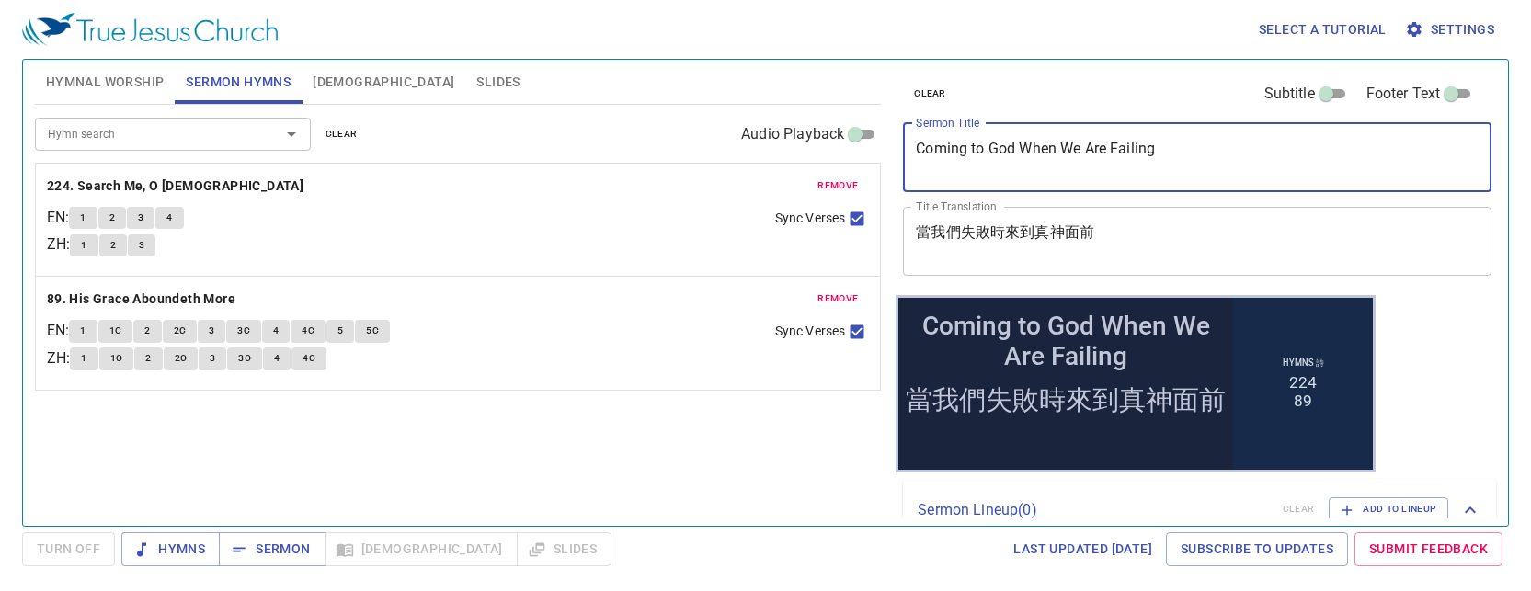
click at [1074, 141] on textarea "Coming to God When We Are Failing" at bounding box center [1197, 157] width 563 height 35
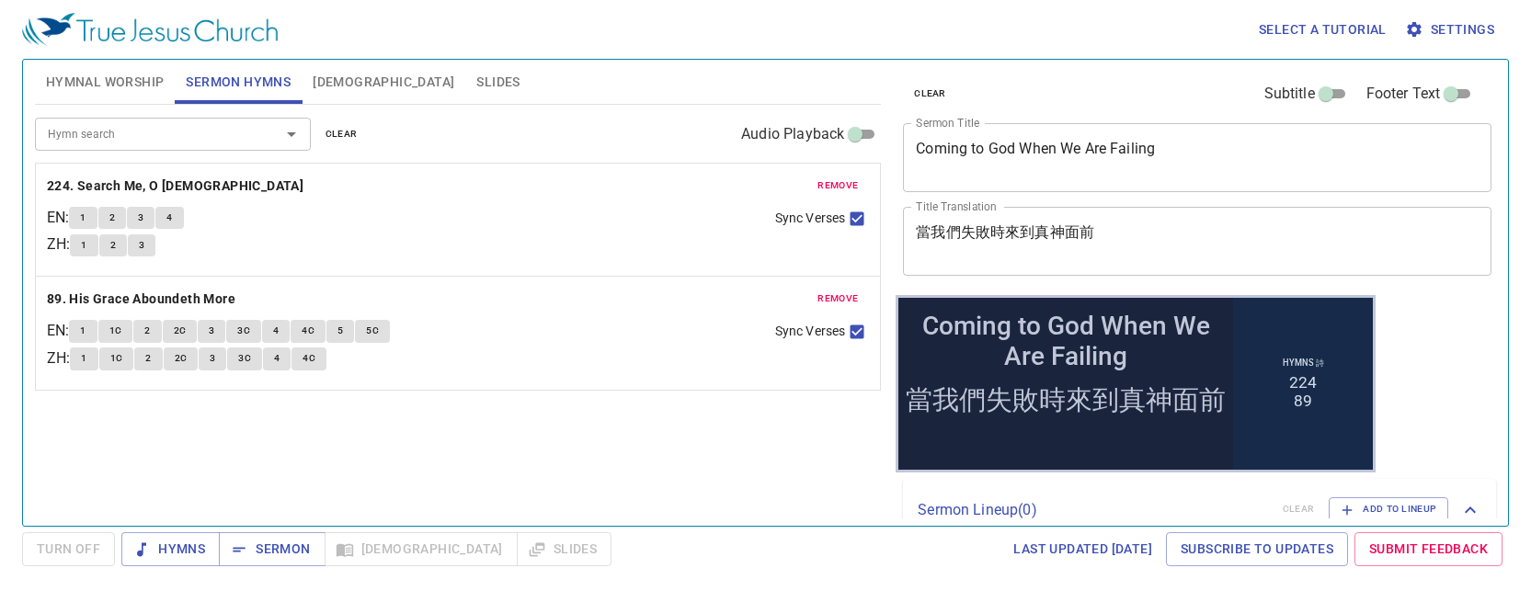
click at [559, 445] on div "Hymn search Hymn search clear Audio Playback remove 224. Search Me, O God EN : …" at bounding box center [458, 307] width 846 height 405
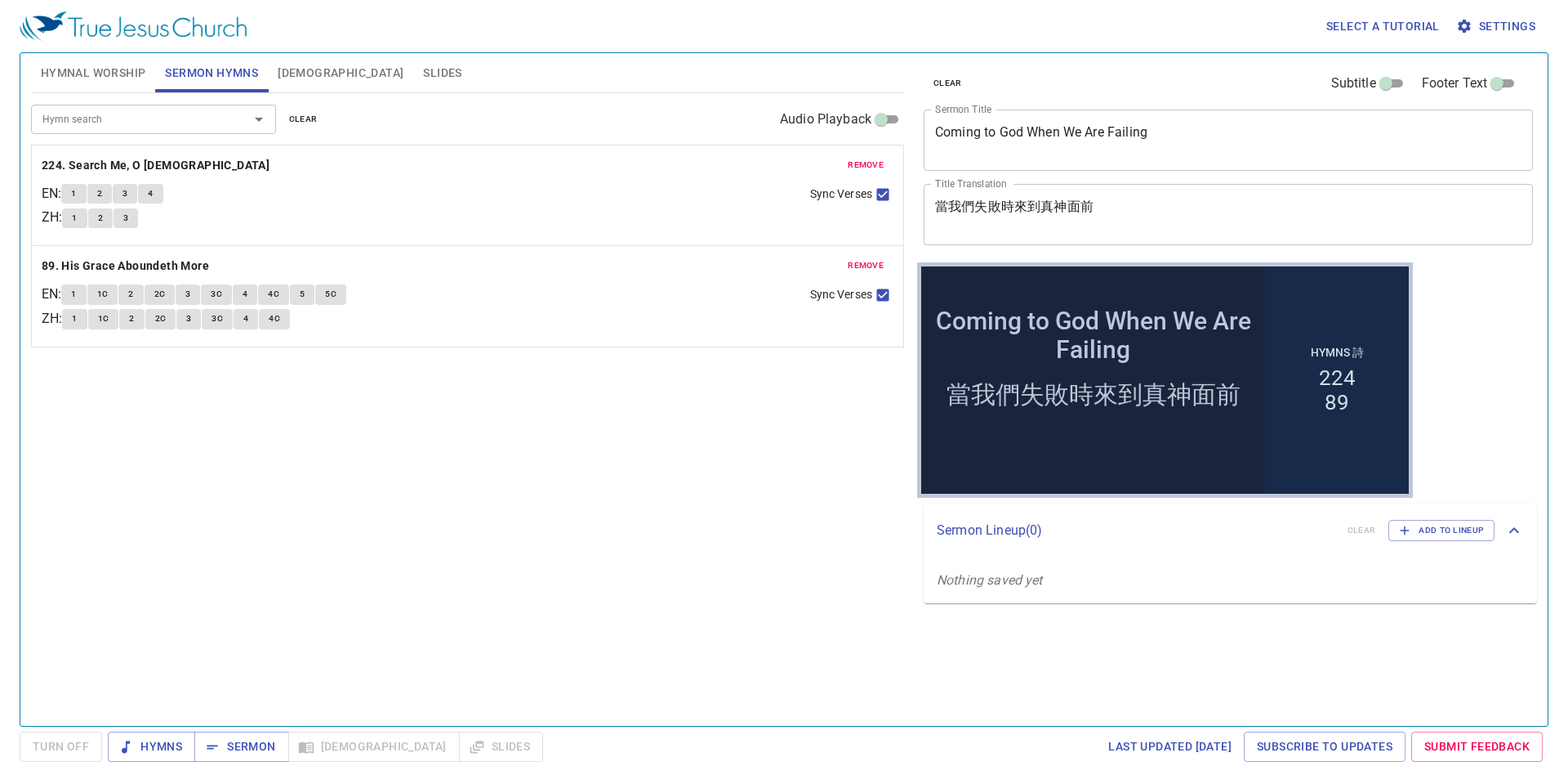
click at [100, 76] on span "Hymnal Worship" at bounding box center [93, 73] width 106 height 20
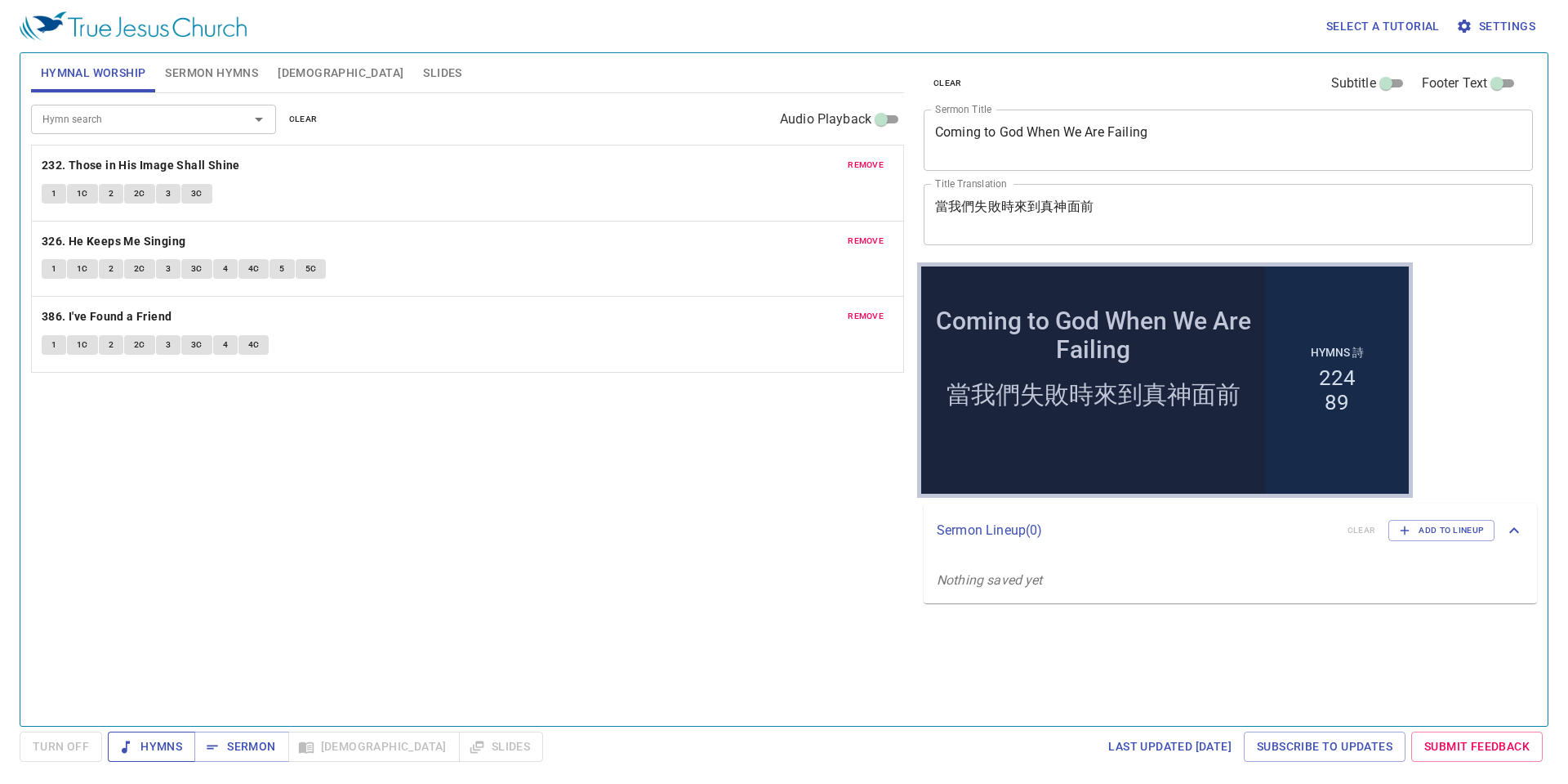
click at [161, 488] on span "Hymns" at bounding box center [151, 746] width 61 height 20
click at [133, 163] on b "232. Those in His Image Shall Shine" at bounding box center [140, 165] width 198 height 20
click at [50, 192] on button "1" at bounding box center [54, 194] width 25 height 20
click at [121, 238] on b "326. He Keeps Me Singing" at bounding box center [114, 241] width 145 height 20
click at [50, 265] on button "1" at bounding box center [54, 268] width 25 height 20
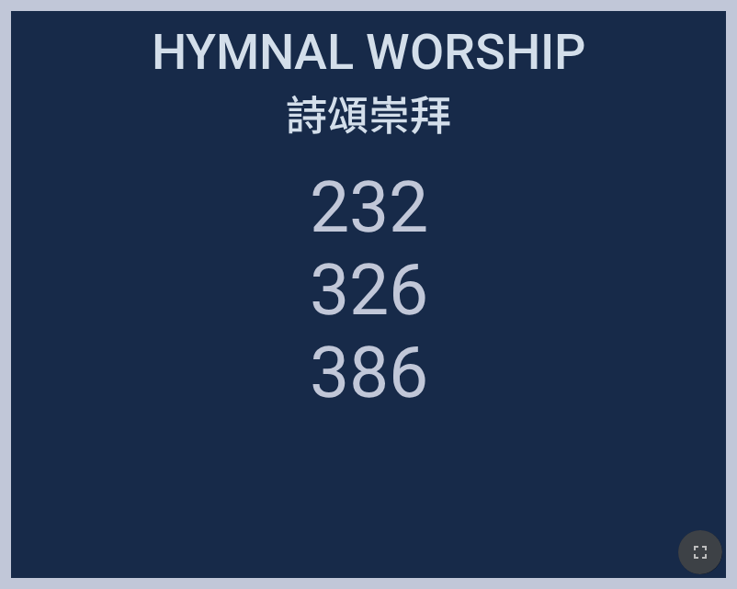
drag, startPoint x: 700, startPoint y: 553, endPoint x: 927, endPoint y: 609, distance: 233.7
click at [699, 552] on icon "button" at bounding box center [700, 552] width 22 height 22
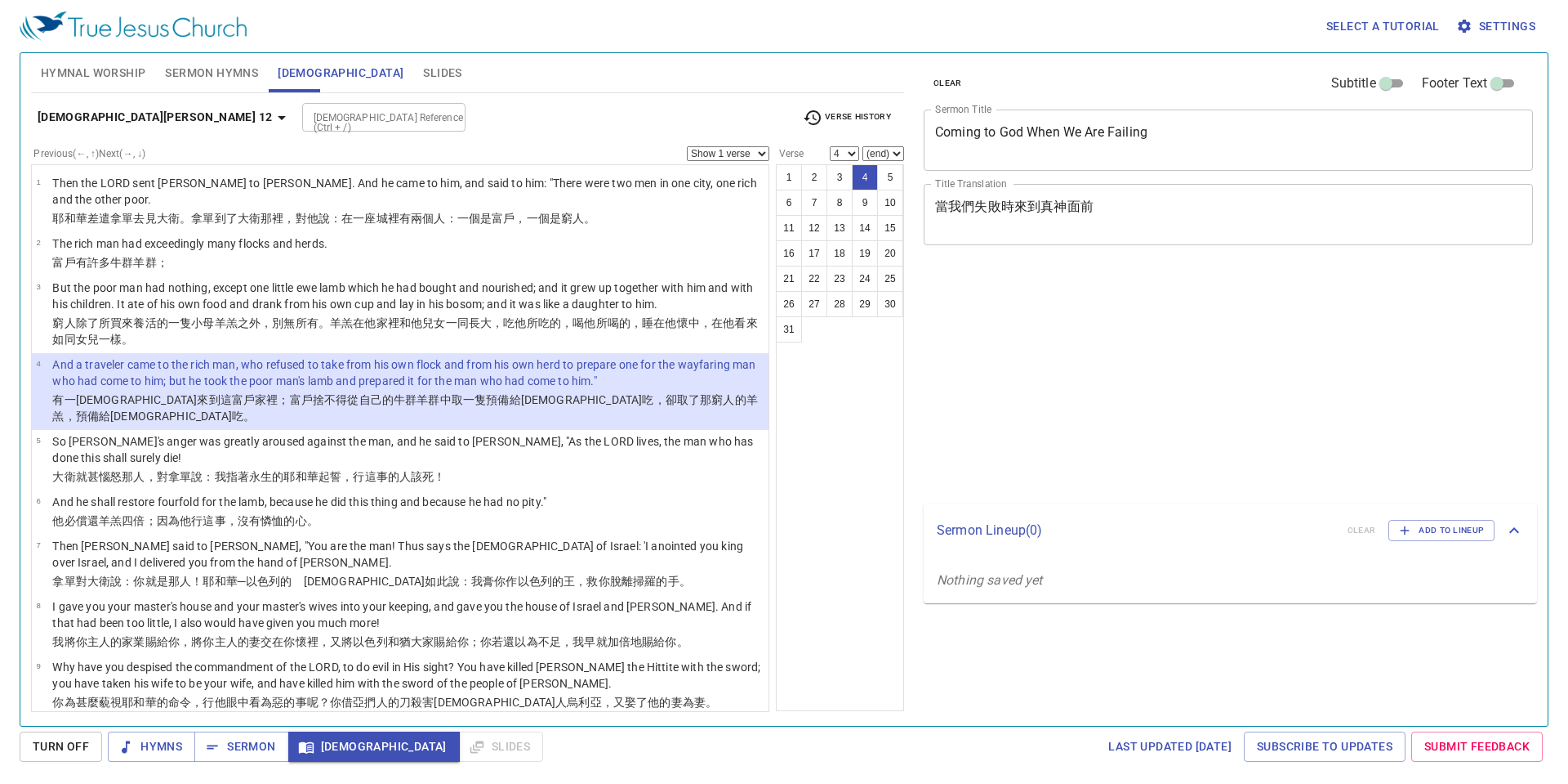
select select "4"
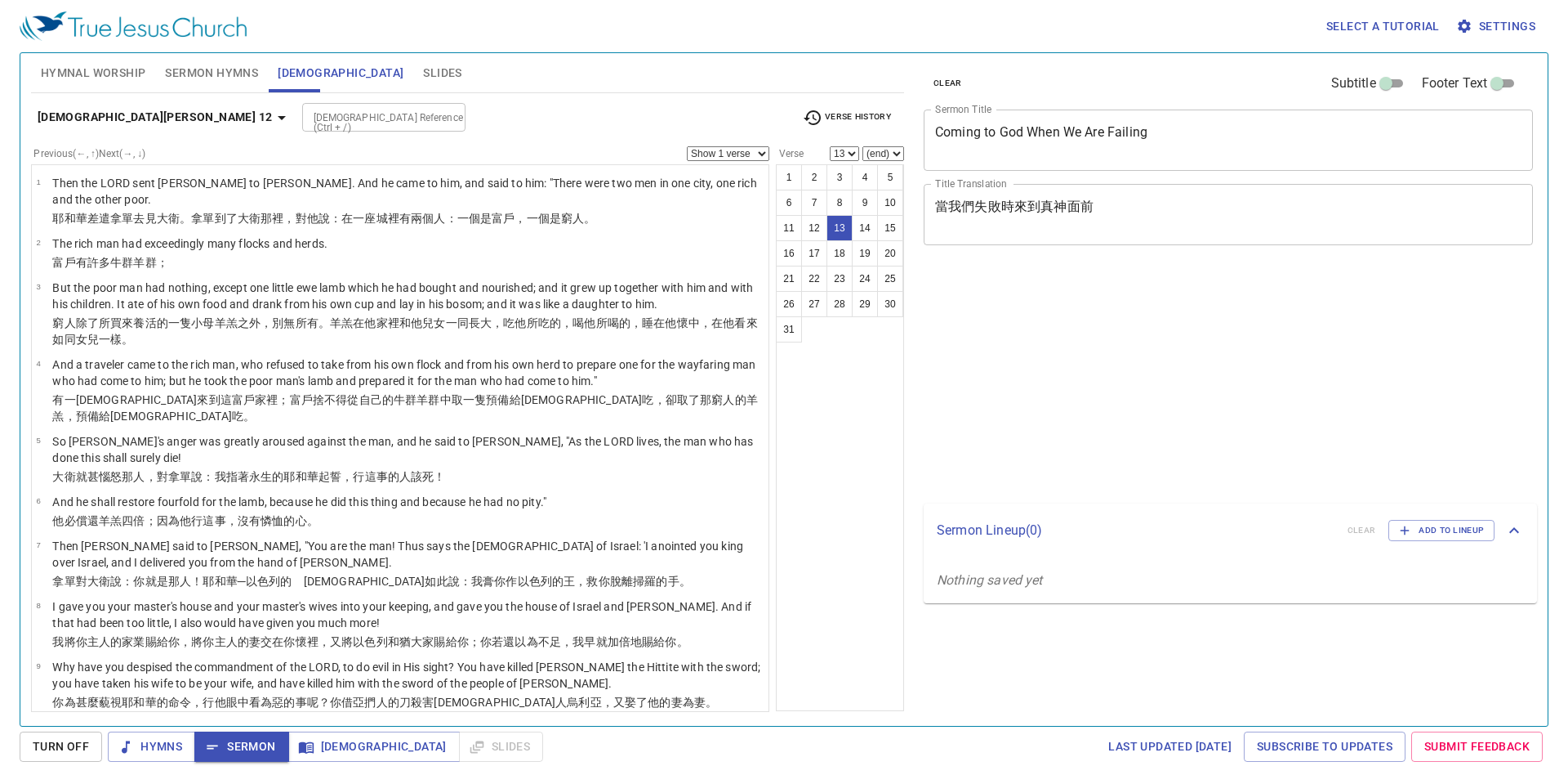
select select "13"
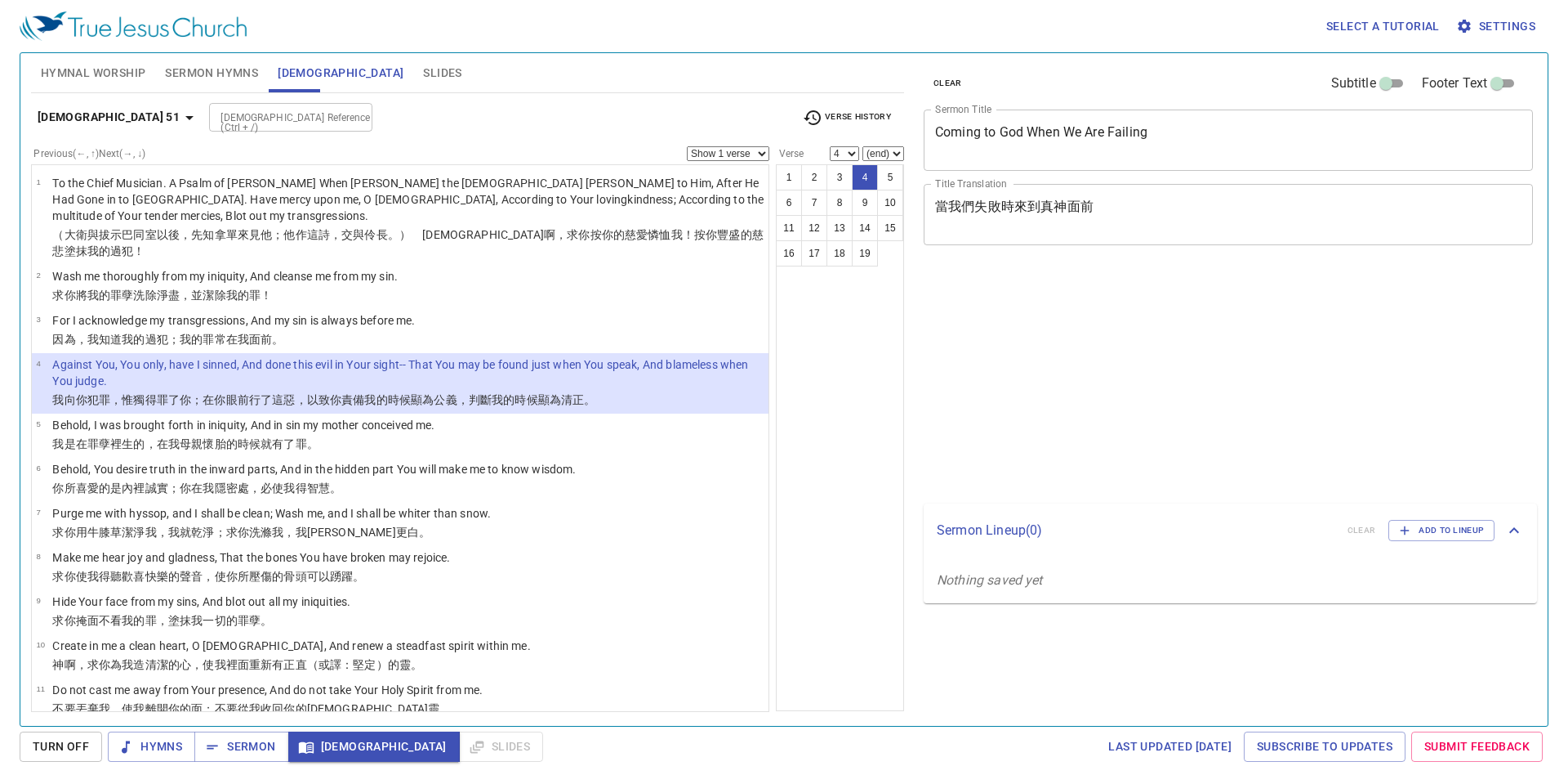
select select "4"
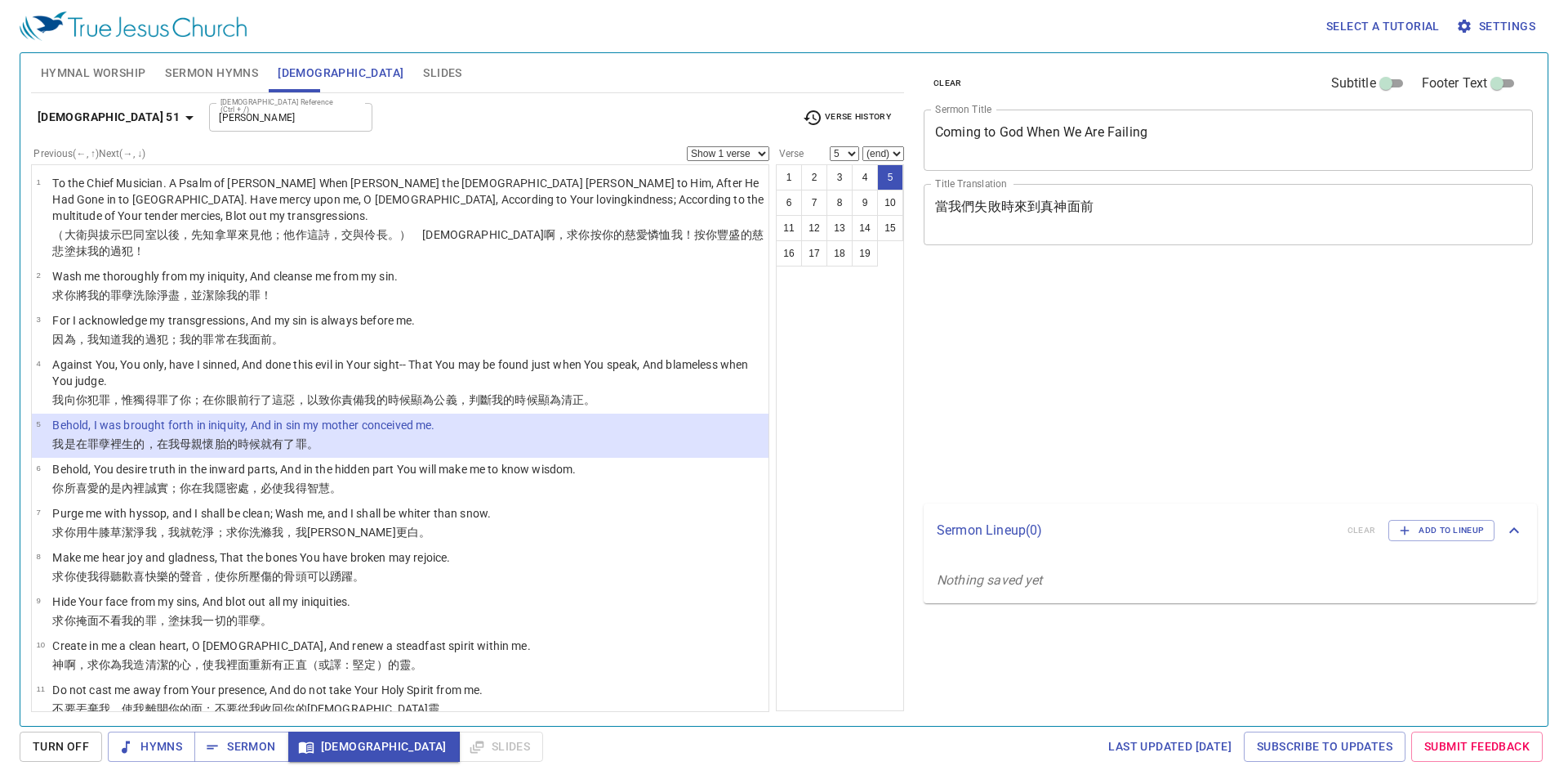
select select "5"
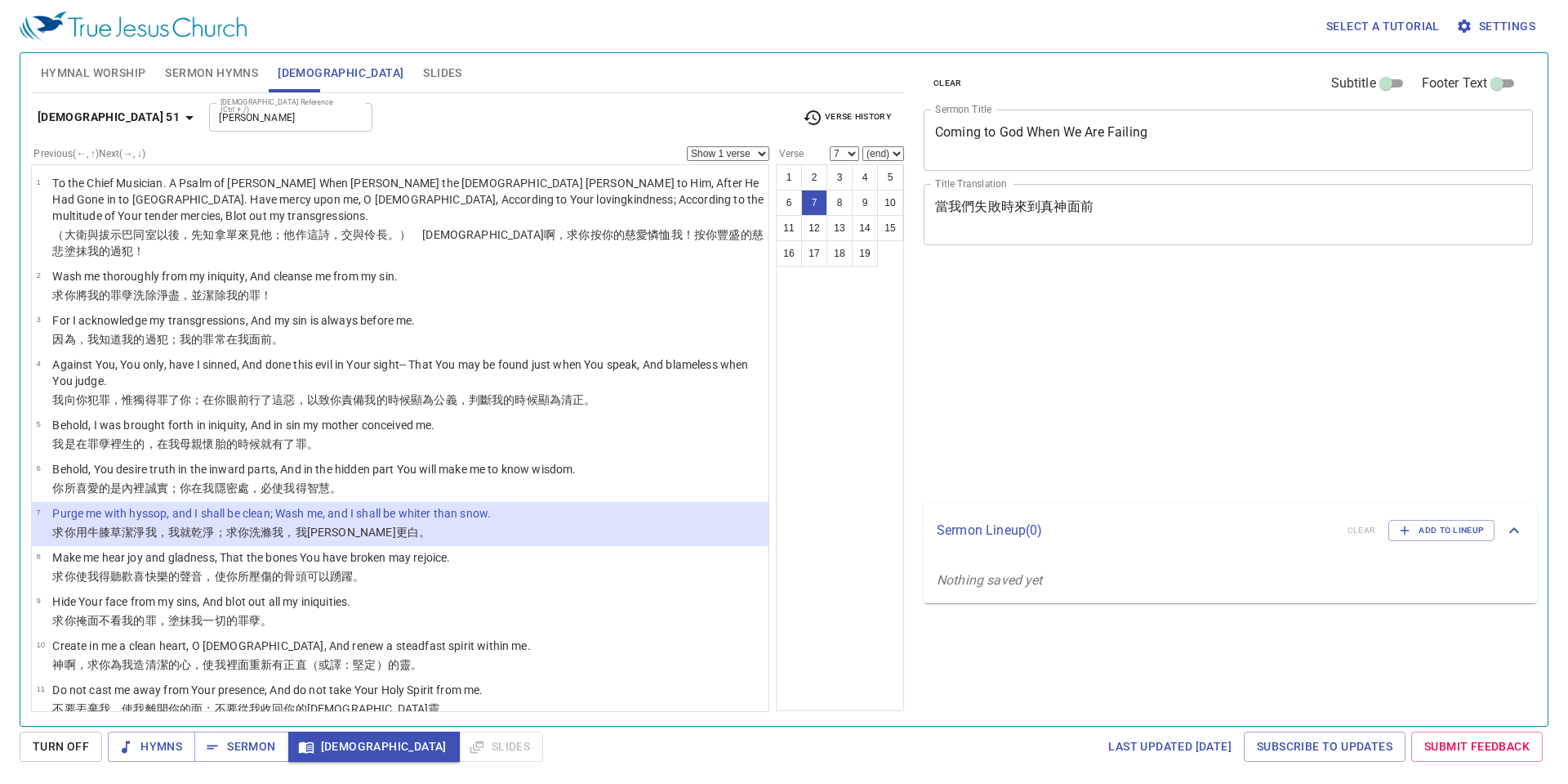
select select "7"
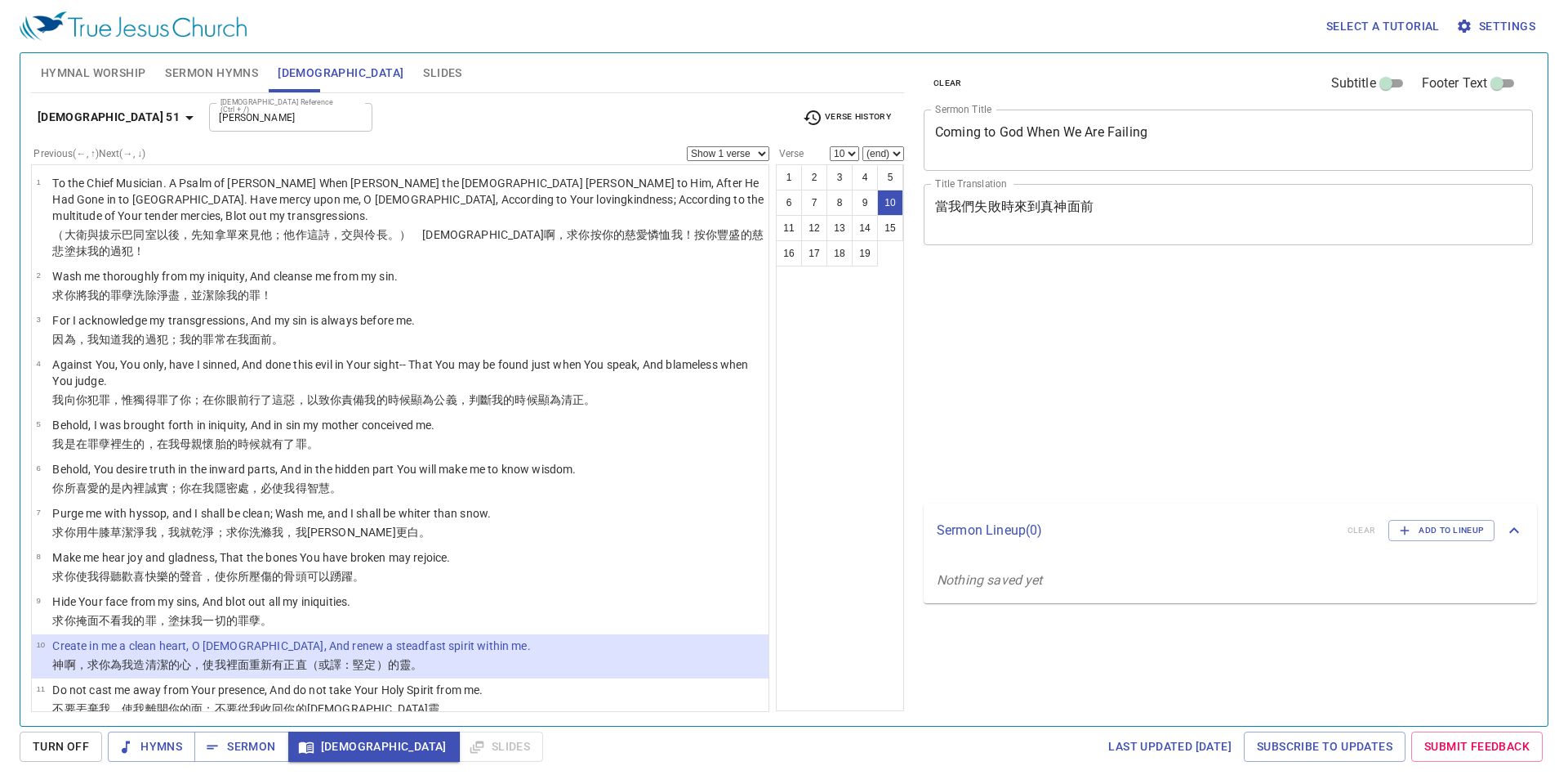
select select "10"
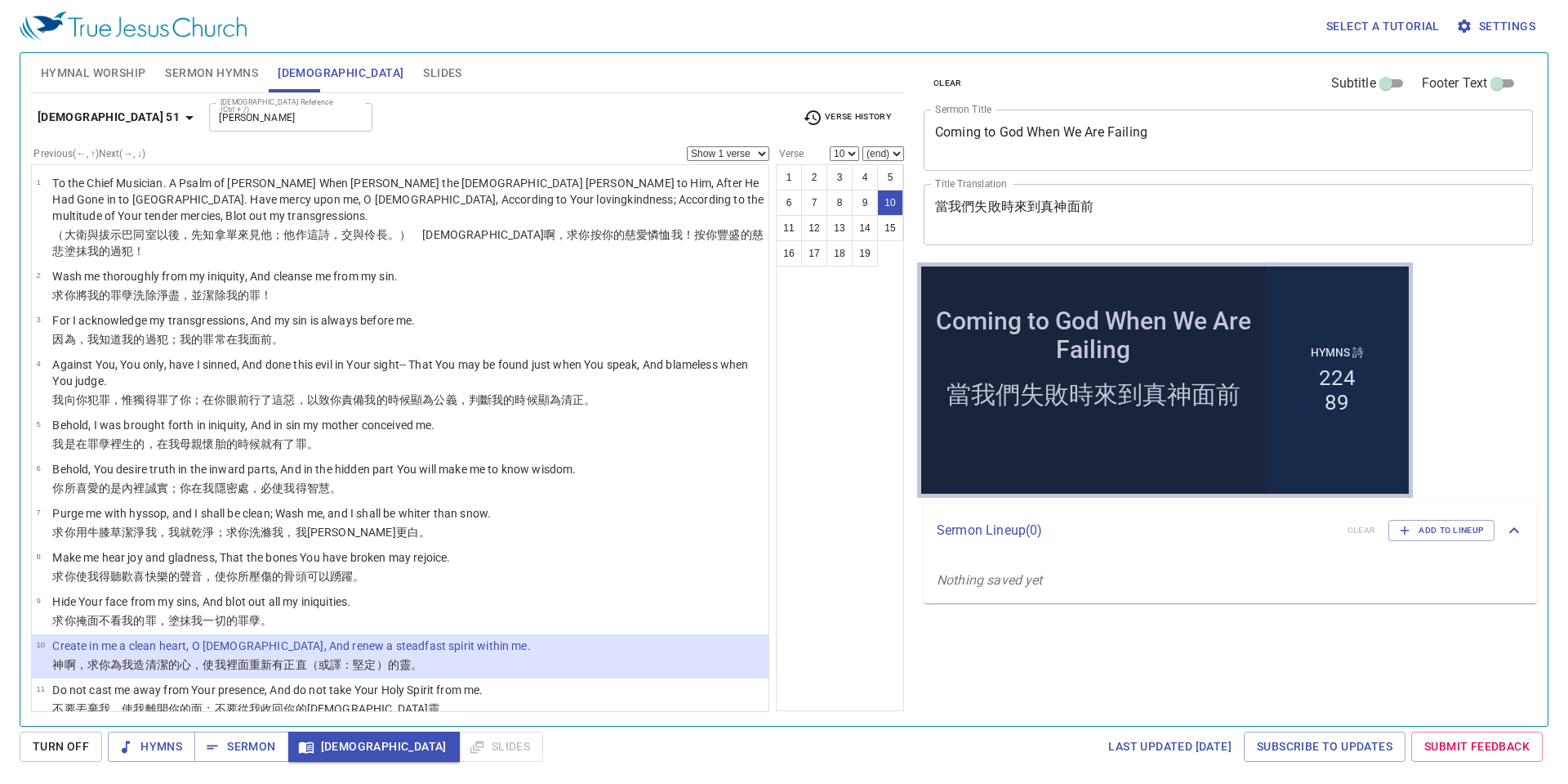
scroll to position [245, 0]
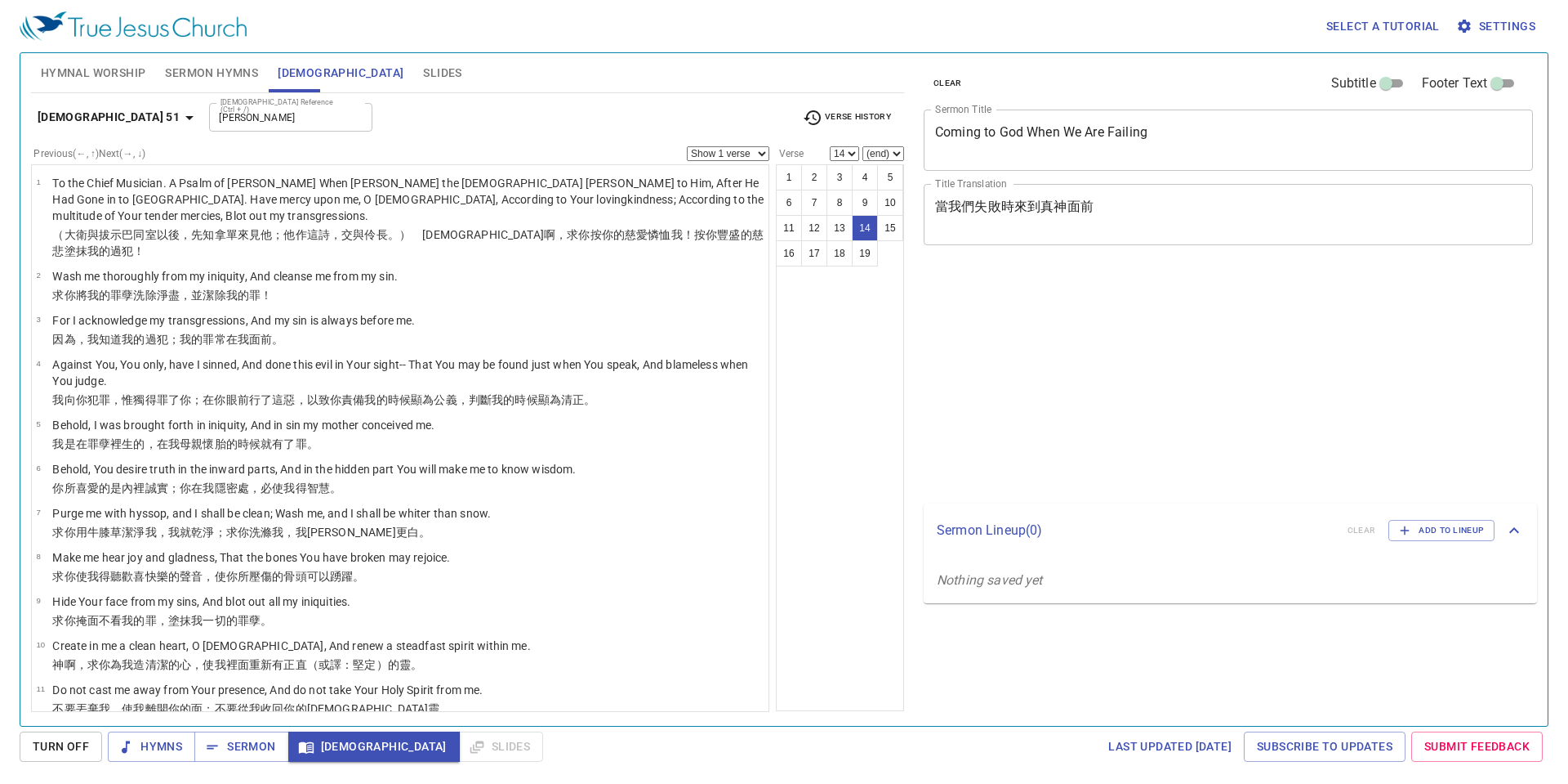
select select "14"
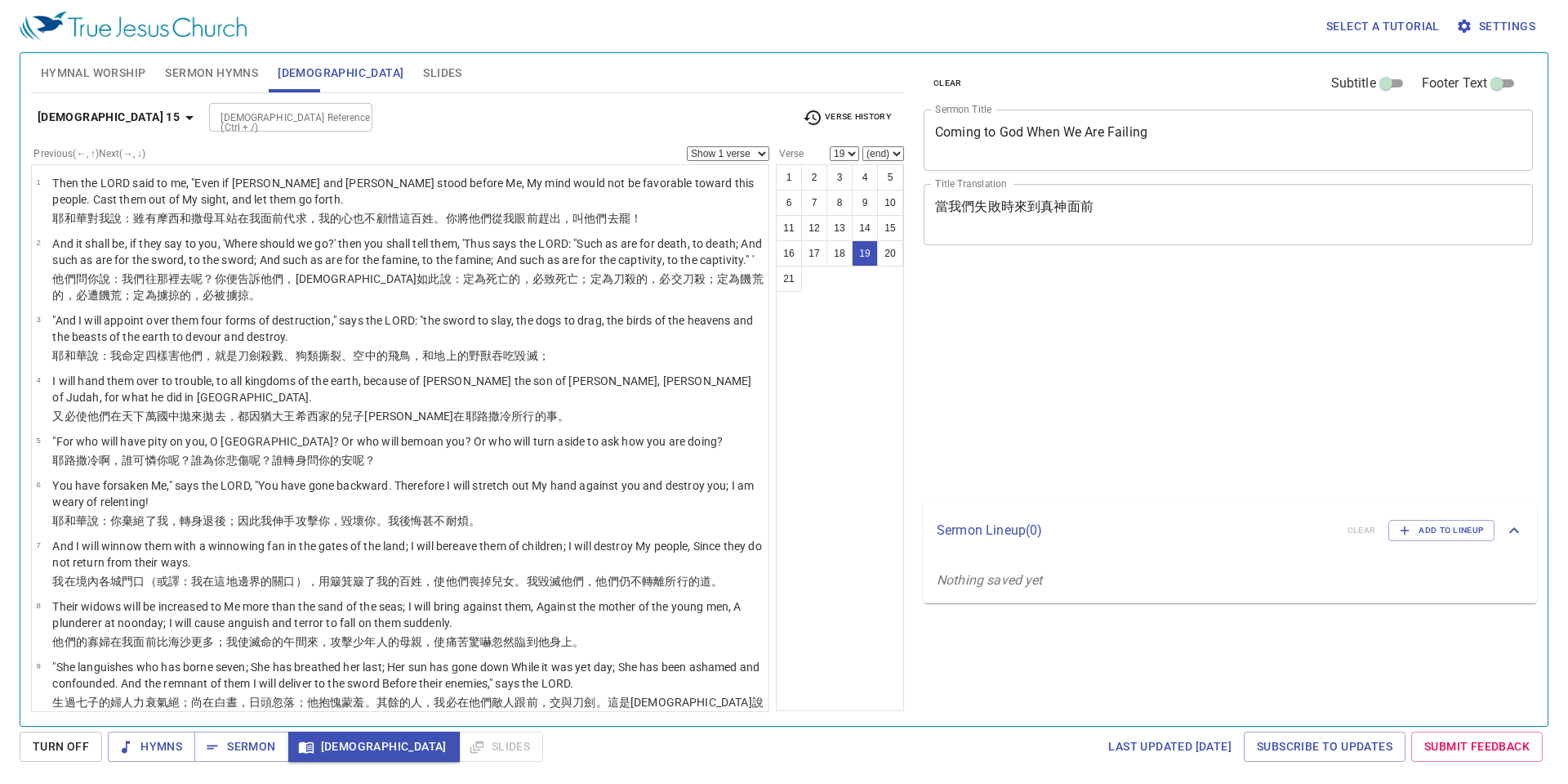
select select "19"
